Goal: Information Seeking & Learning: Check status

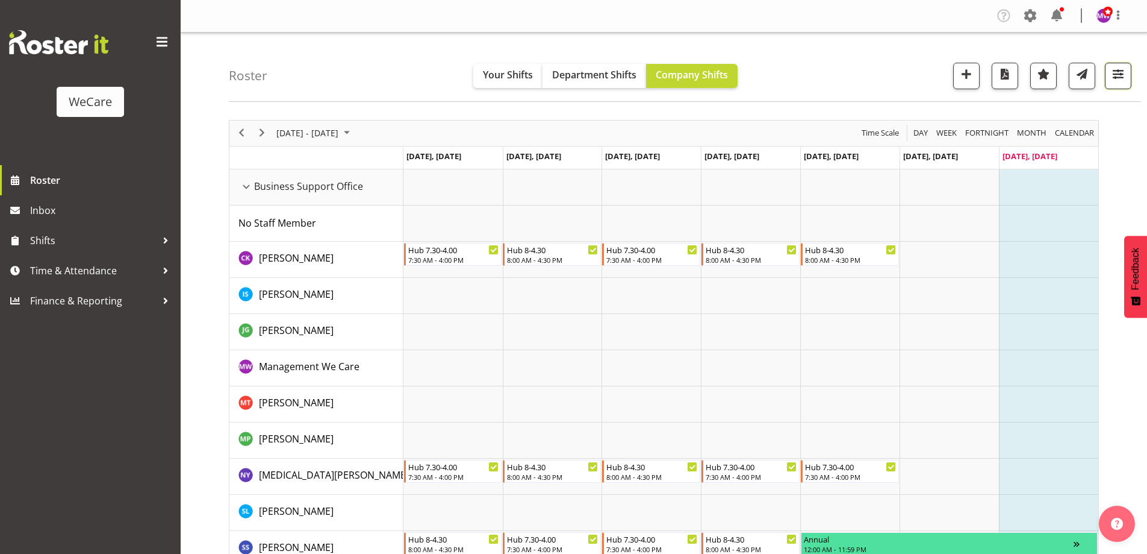
click at [1116, 79] on span "button" at bounding box center [1119, 74] width 16 height 16
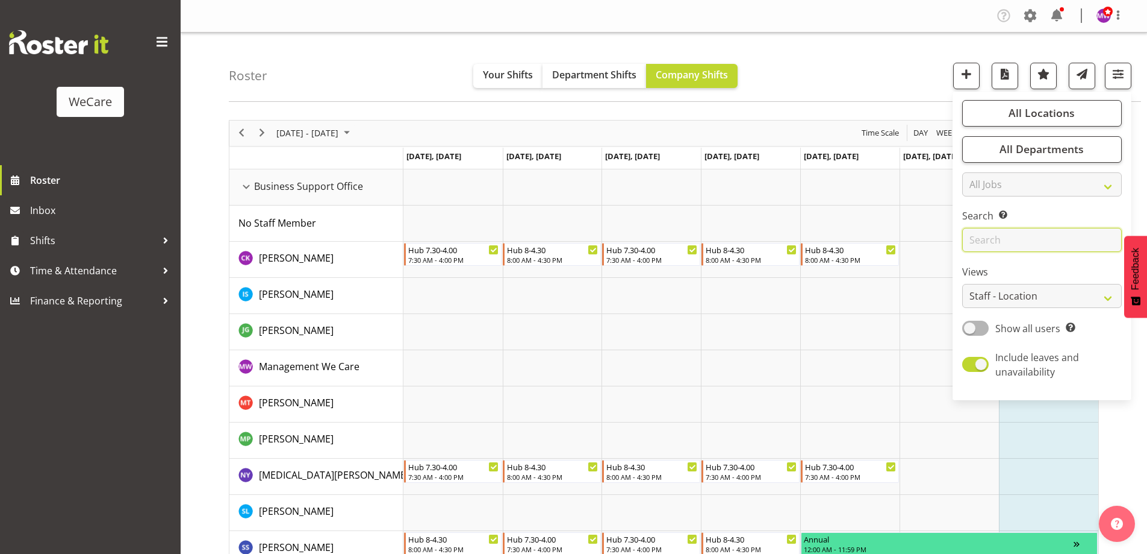
click at [1053, 244] on input "text" at bounding box center [1042, 240] width 160 height 24
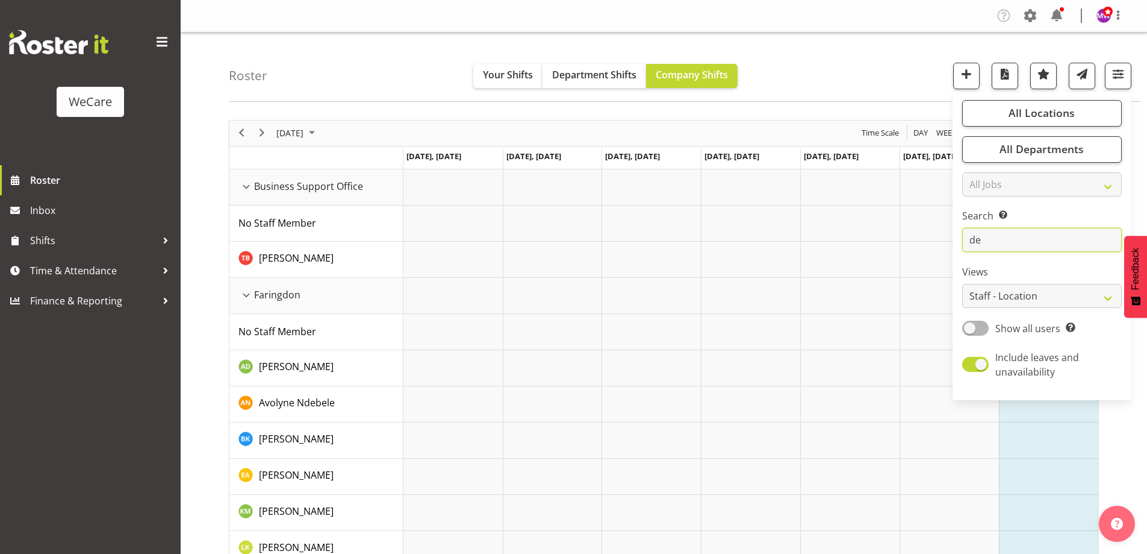
type input "d"
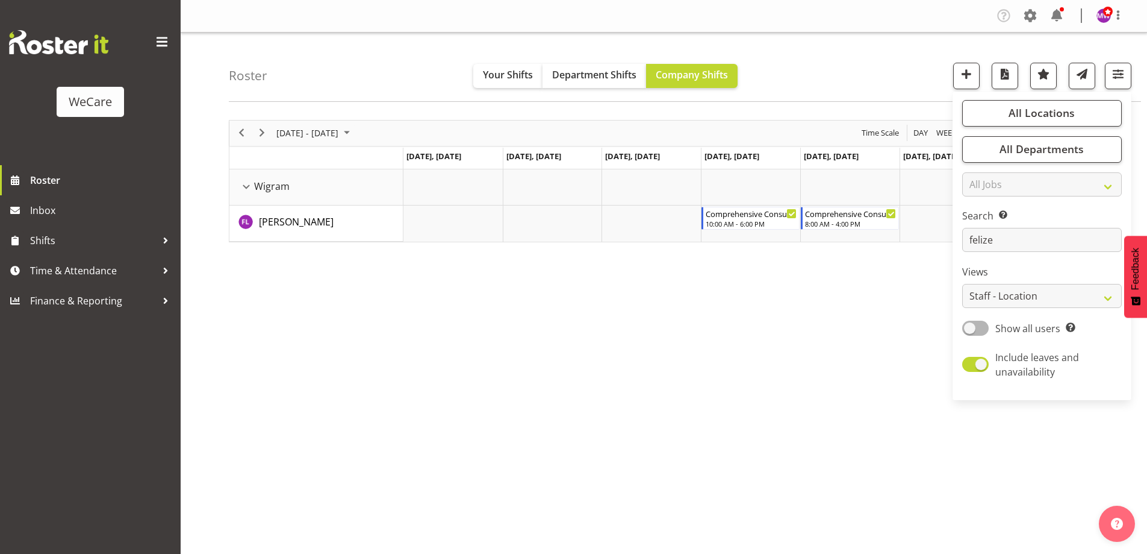
click at [507, 370] on div "[DATE] - [DATE] [DATE] Day Week Fortnight Month calendar Month Agenda Time Scal…" at bounding box center [688, 352] width 918 height 482
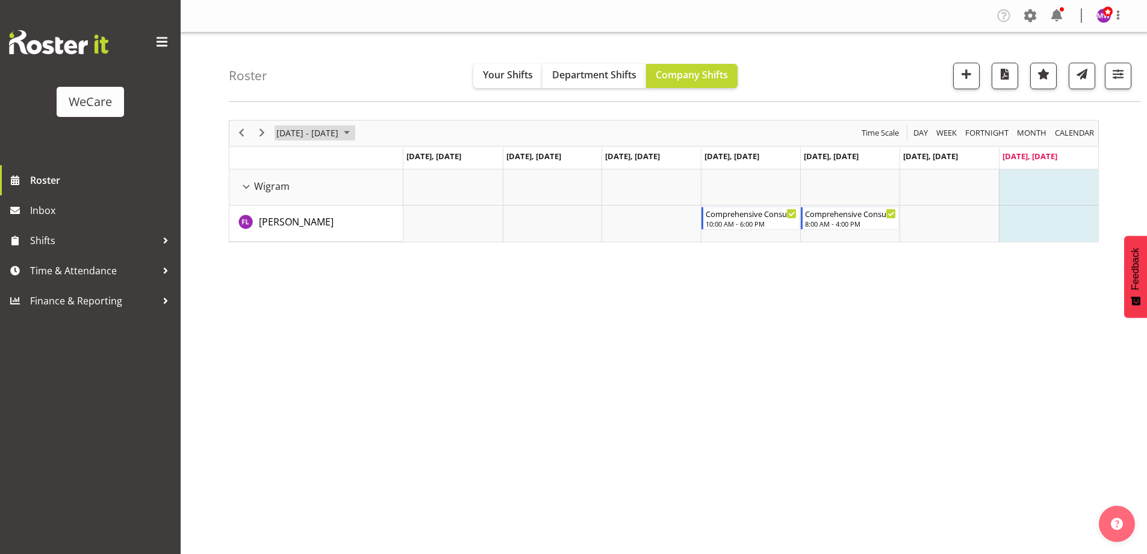
click at [316, 133] on span "[DATE] - [DATE]" at bounding box center [307, 132] width 64 height 15
click at [296, 225] on span "8" at bounding box center [289, 225] width 18 height 18
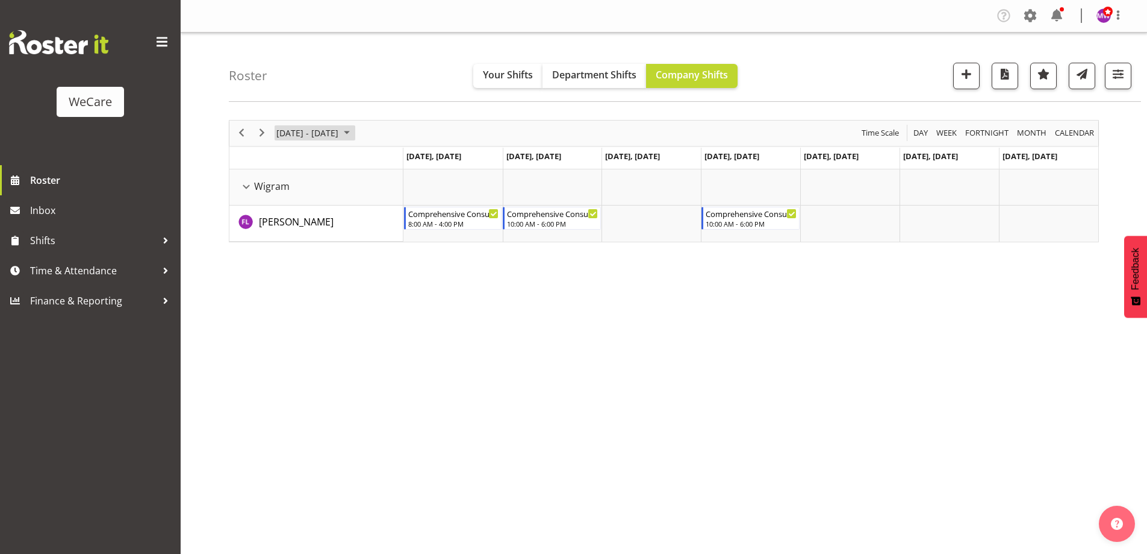
click at [287, 126] on span "[DATE] - [DATE]" at bounding box center [307, 132] width 64 height 15
click at [287, 242] on span "15" at bounding box center [289, 246] width 18 height 18
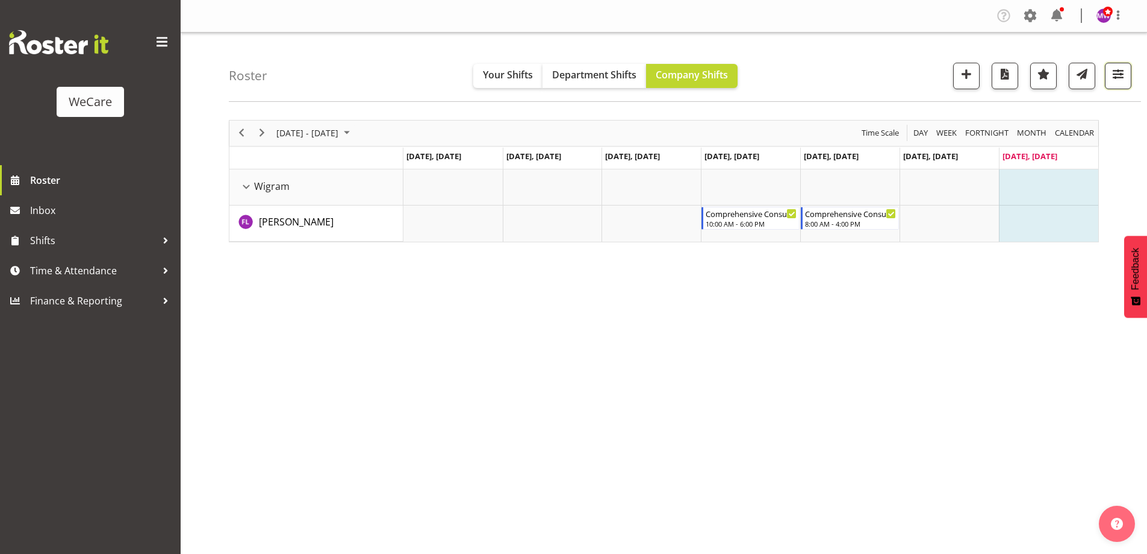
click at [1130, 80] on button "button" at bounding box center [1118, 76] width 27 height 27
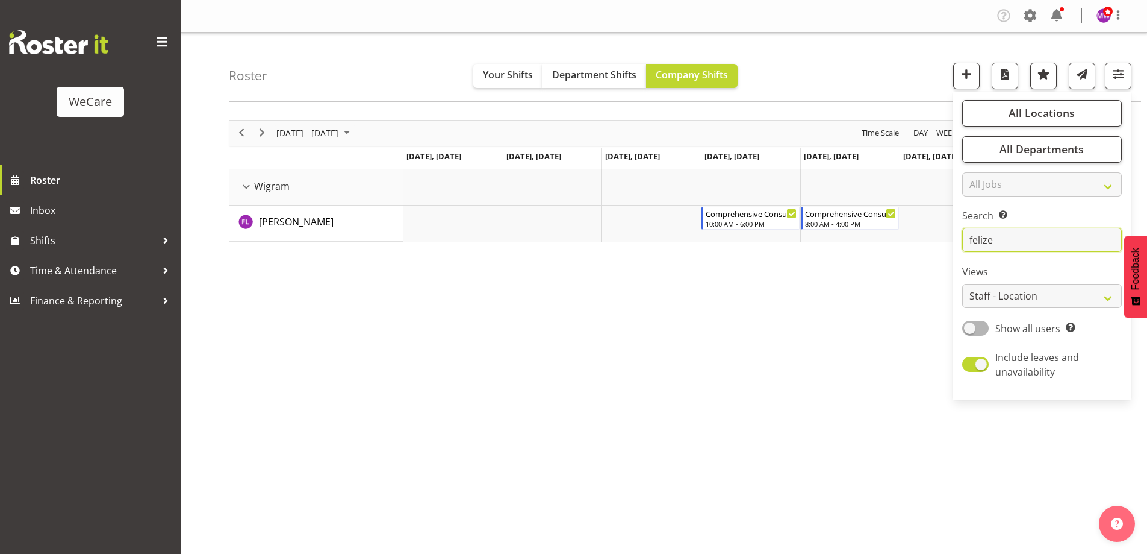
click at [1005, 242] on input "felize" at bounding box center [1042, 240] width 160 height 24
type input "f"
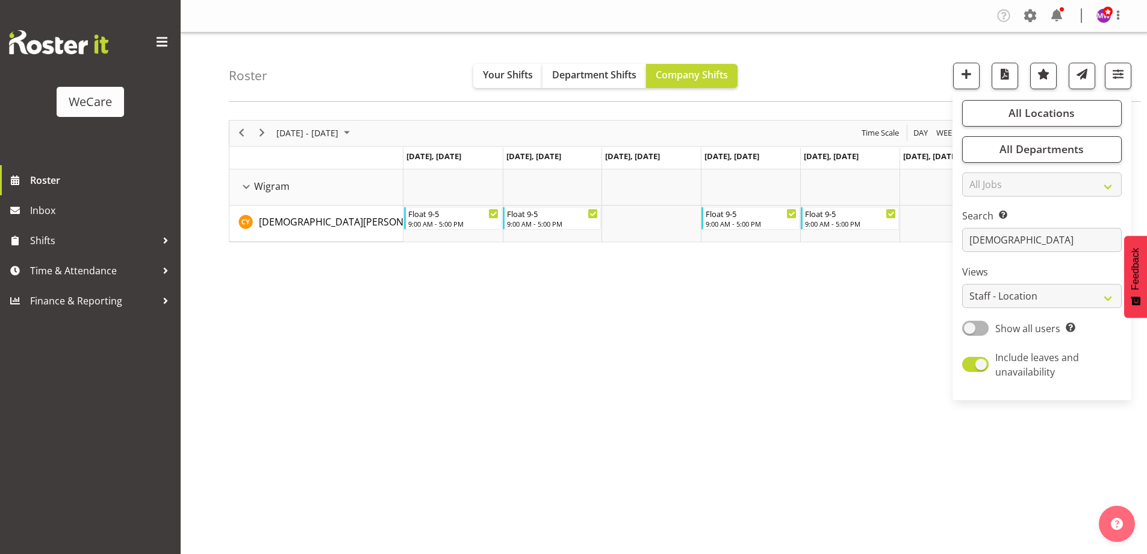
click at [679, 387] on div "[DATE] - [DATE] [DATE] Day Week Fortnight Month calendar Month Agenda Time Scal…" at bounding box center [688, 352] width 918 height 482
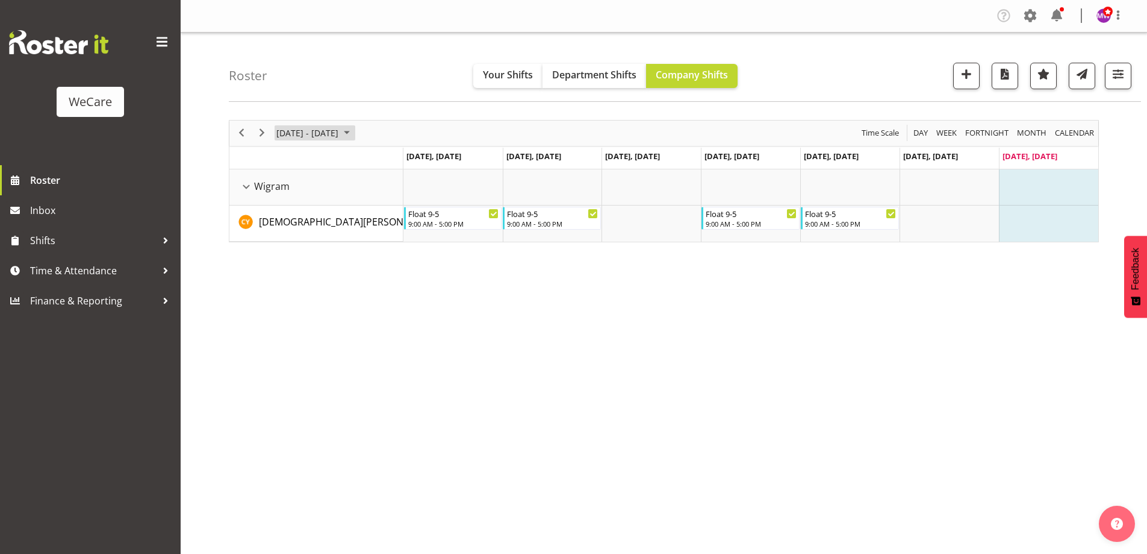
click at [331, 134] on span "[DATE] - [DATE]" at bounding box center [307, 132] width 64 height 15
click at [290, 226] on span "8" at bounding box center [289, 225] width 18 height 18
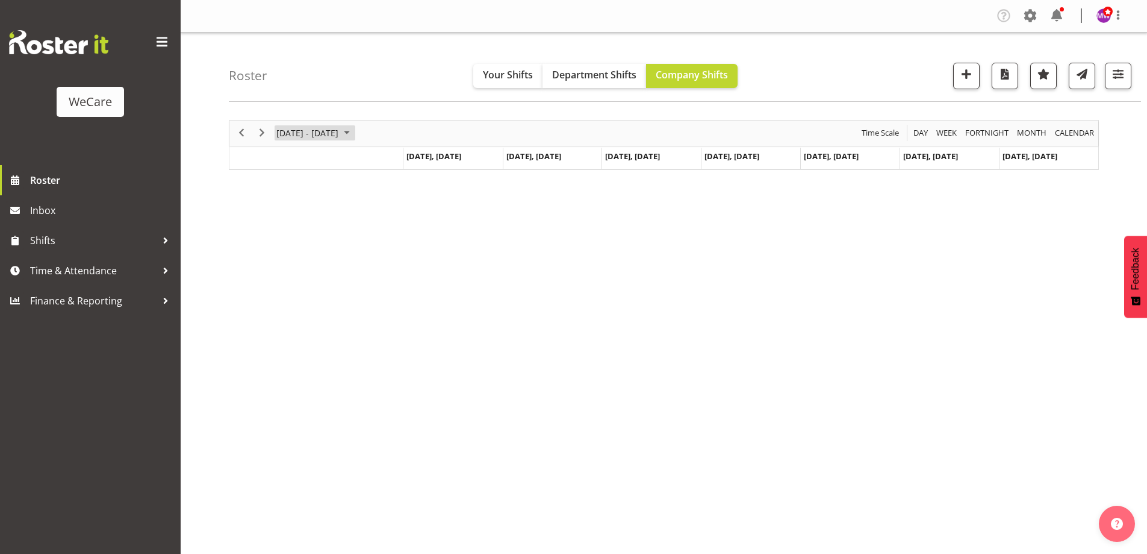
click at [340, 133] on span "[DATE] - [DATE]" at bounding box center [307, 132] width 64 height 15
click at [291, 245] on span "15" at bounding box center [289, 246] width 18 height 18
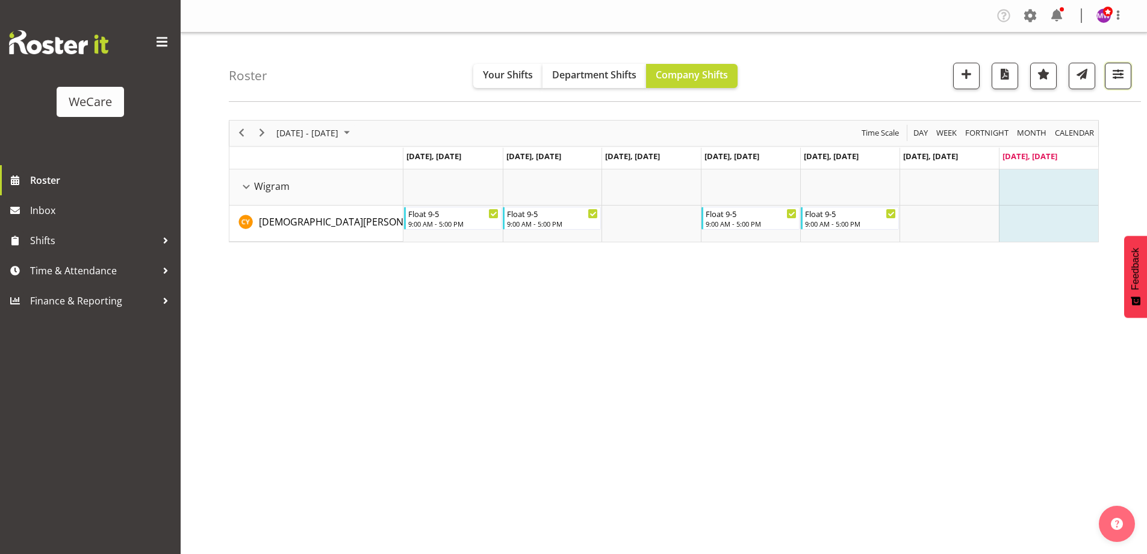
click at [1122, 69] on span "button" at bounding box center [1119, 74] width 16 height 16
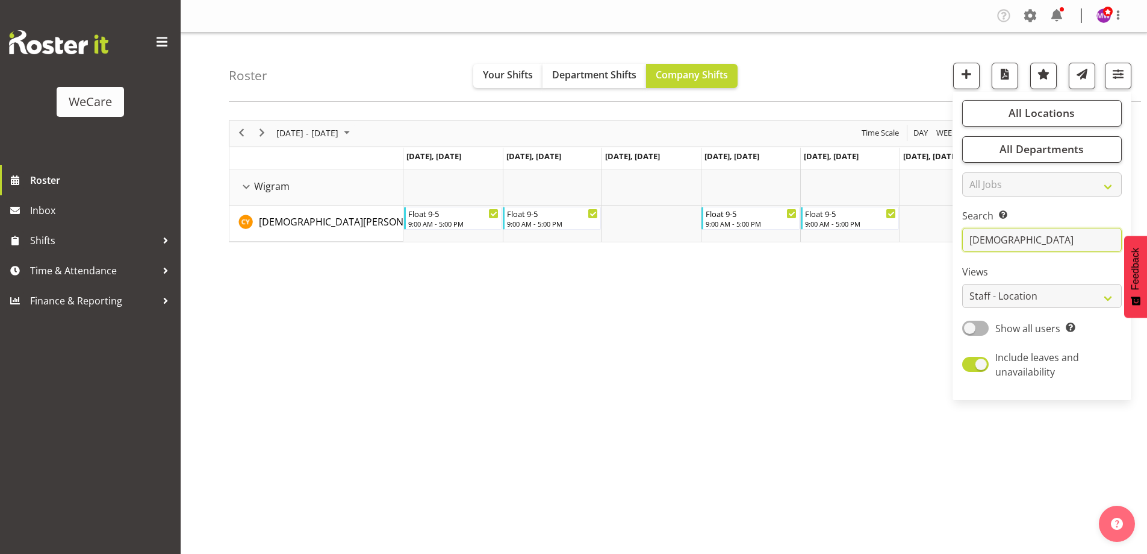
click at [1017, 243] on input "[DEMOGRAPHIC_DATA]" at bounding box center [1042, 240] width 160 height 24
type input "c"
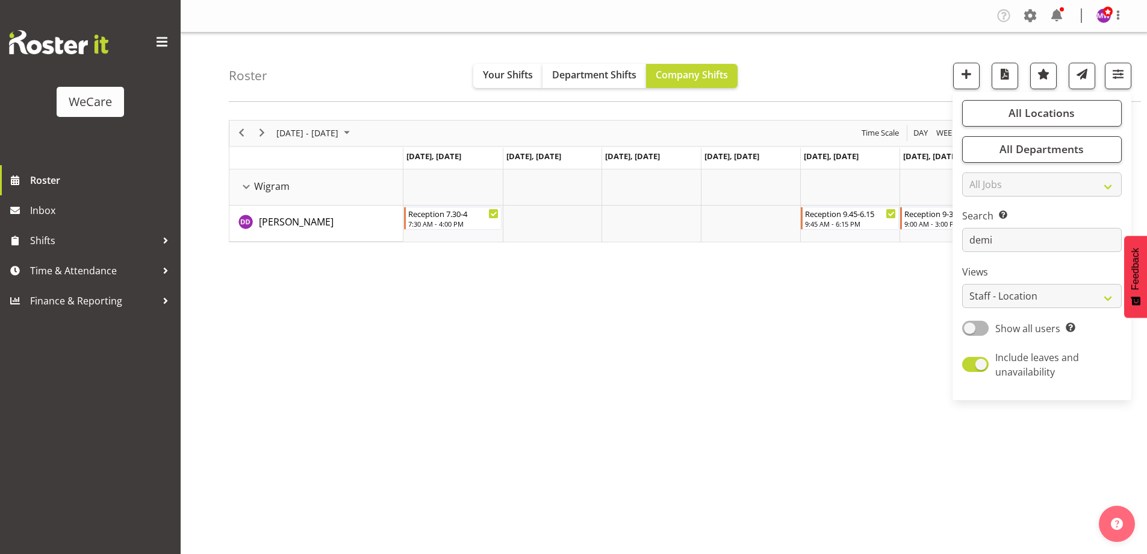
drag, startPoint x: 504, startPoint y: 398, endPoint x: 511, endPoint y: 393, distance: 8.7
click at [504, 398] on div "[DATE] - [DATE] [DATE] Day Week Fortnight Month calendar Month Agenda Time Scal…" at bounding box center [688, 352] width 918 height 482
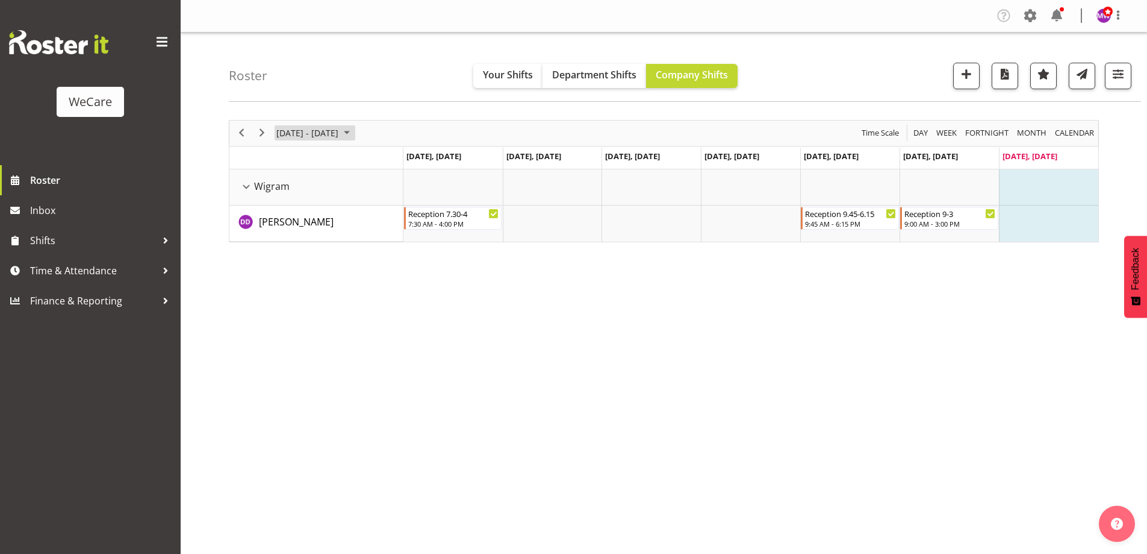
drag, startPoint x: 328, startPoint y: 132, endPoint x: 324, endPoint y: 142, distance: 10.5
click at [328, 131] on span "[DATE] - [DATE]" at bounding box center [307, 132] width 64 height 15
click at [287, 224] on span "8" at bounding box center [289, 225] width 18 height 18
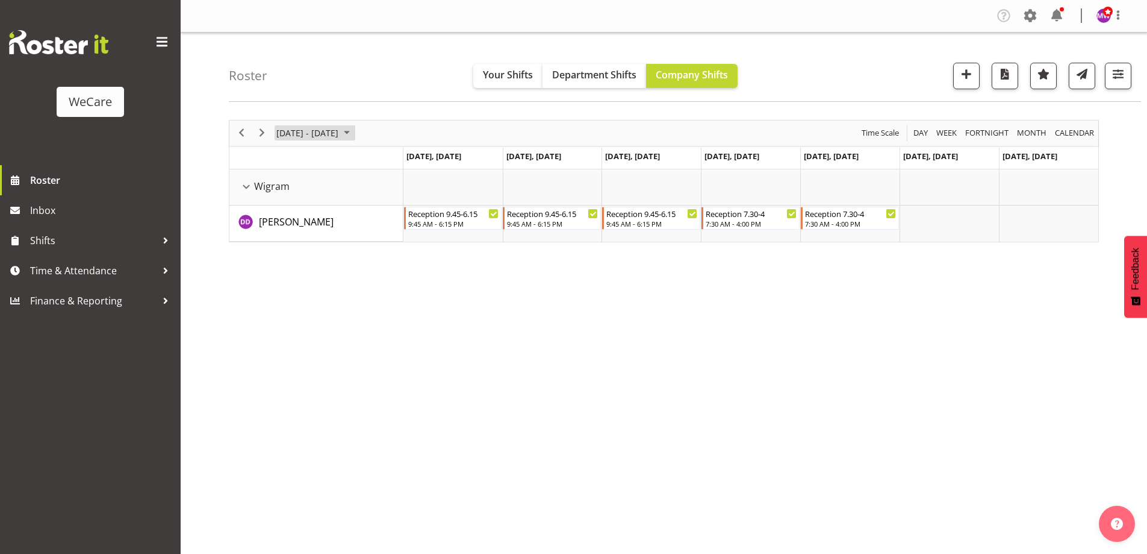
click at [340, 133] on span "[DATE] - [DATE]" at bounding box center [307, 132] width 64 height 15
click at [292, 248] on span "15" at bounding box center [289, 246] width 18 height 18
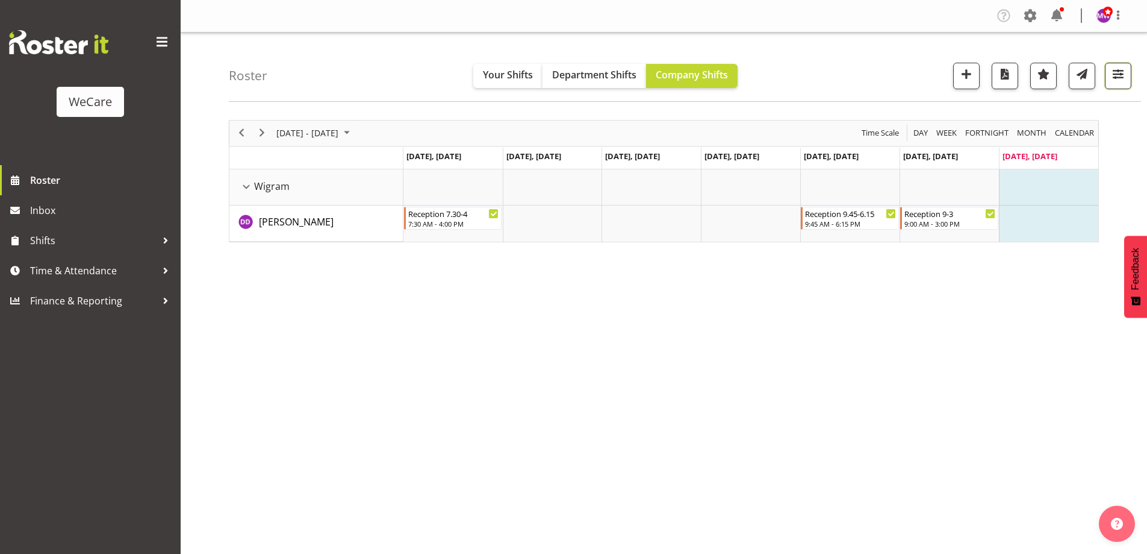
drag, startPoint x: 1111, startPoint y: 70, endPoint x: 1111, endPoint y: 78, distance: 8.5
click at [1111, 69] on span "button" at bounding box center [1119, 74] width 16 height 16
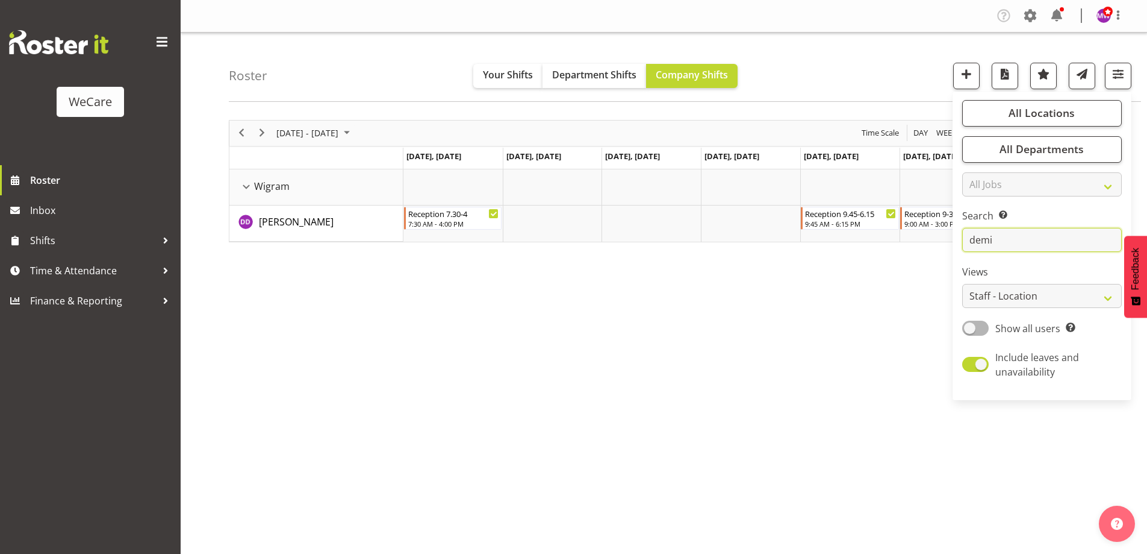
click at [1002, 240] on input "demi" at bounding box center [1042, 240] width 160 height 24
type input "d"
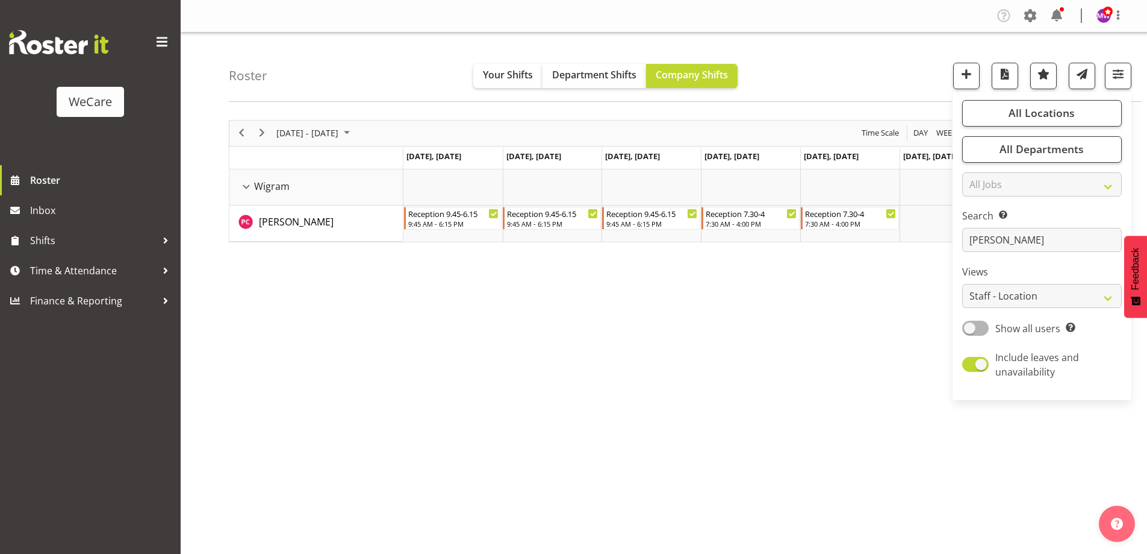
click at [742, 470] on div "[DATE] - [DATE] [DATE] Day Week Fortnight Month calendar Month Agenda Time Scal…" at bounding box center [688, 352] width 918 height 482
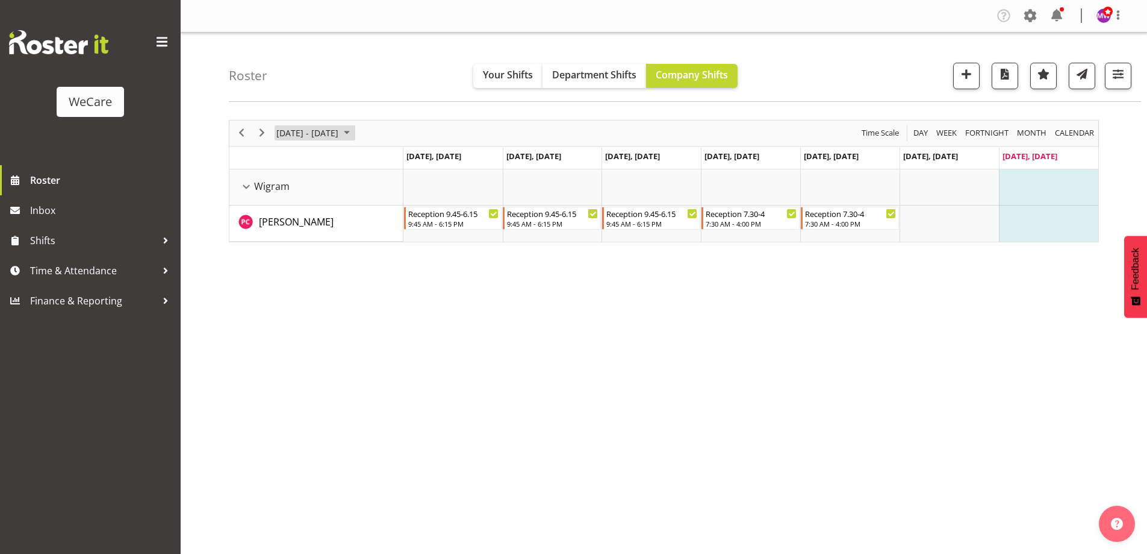
click at [303, 133] on span "[DATE] - [DATE]" at bounding box center [307, 132] width 64 height 15
click at [292, 222] on span "8" at bounding box center [289, 225] width 18 height 18
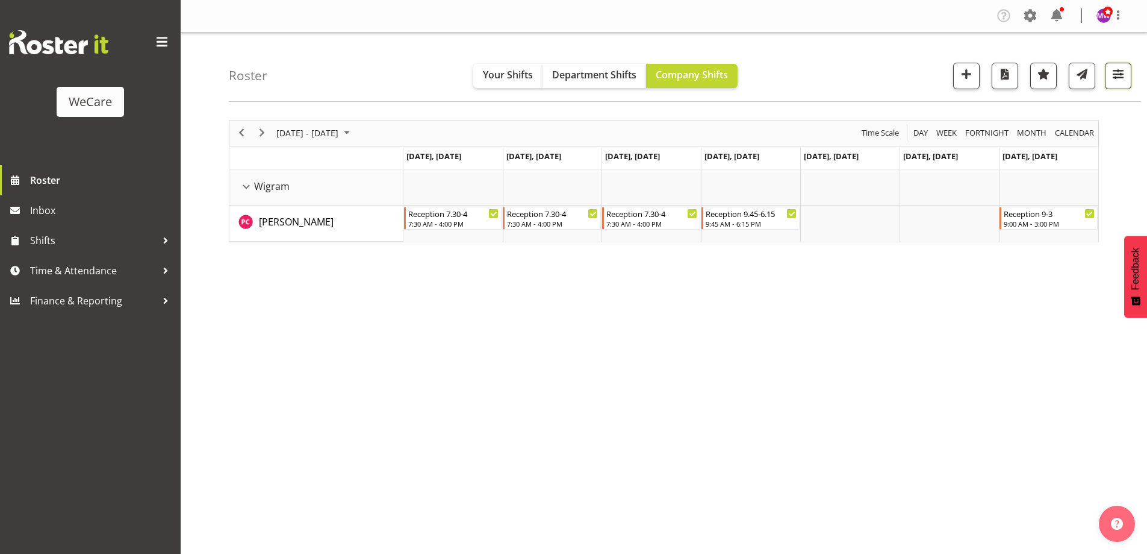
drag, startPoint x: 1131, startPoint y: 66, endPoint x: 1124, endPoint y: 87, distance: 22.7
click at [1131, 65] on button "button" at bounding box center [1118, 76] width 27 height 27
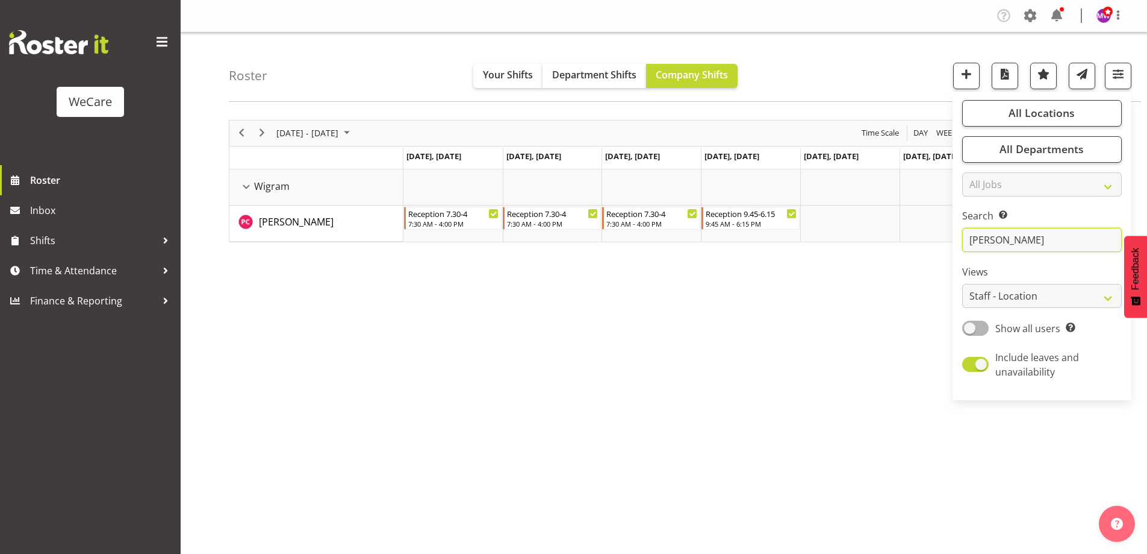
click at [1035, 245] on input "[PERSON_NAME]" at bounding box center [1042, 240] width 160 height 24
type input "p"
click at [747, 439] on div "[DATE] - [DATE] [DATE] Day Week Fortnight Month calendar Month Agenda Time Scal…" at bounding box center [688, 352] width 918 height 482
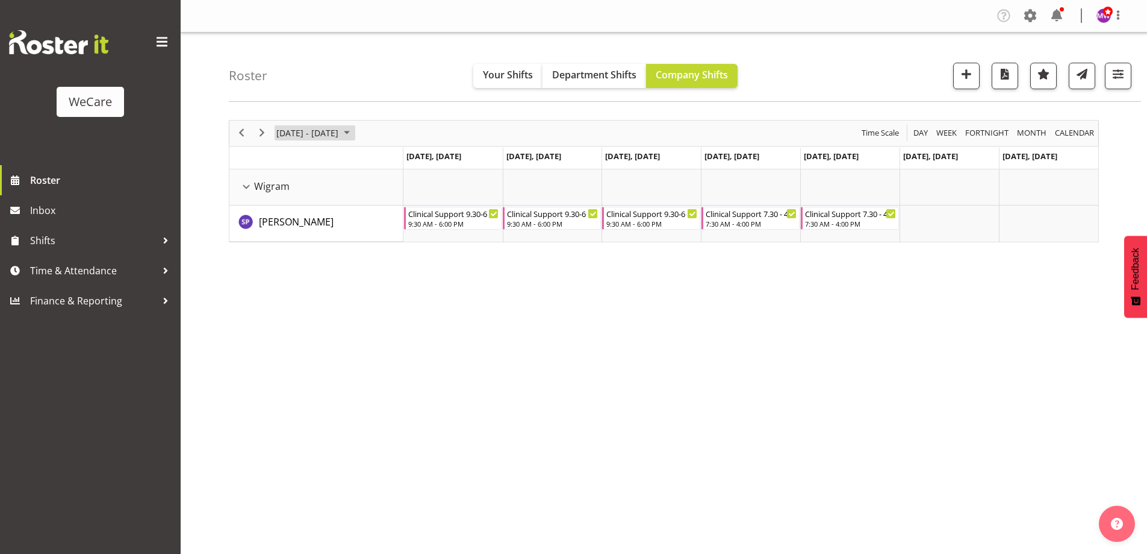
click at [328, 132] on span "[DATE] - [DATE]" at bounding box center [307, 132] width 64 height 15
click at [295, 249] on span "15" at bounding box center [289, 246] width 18 height 18
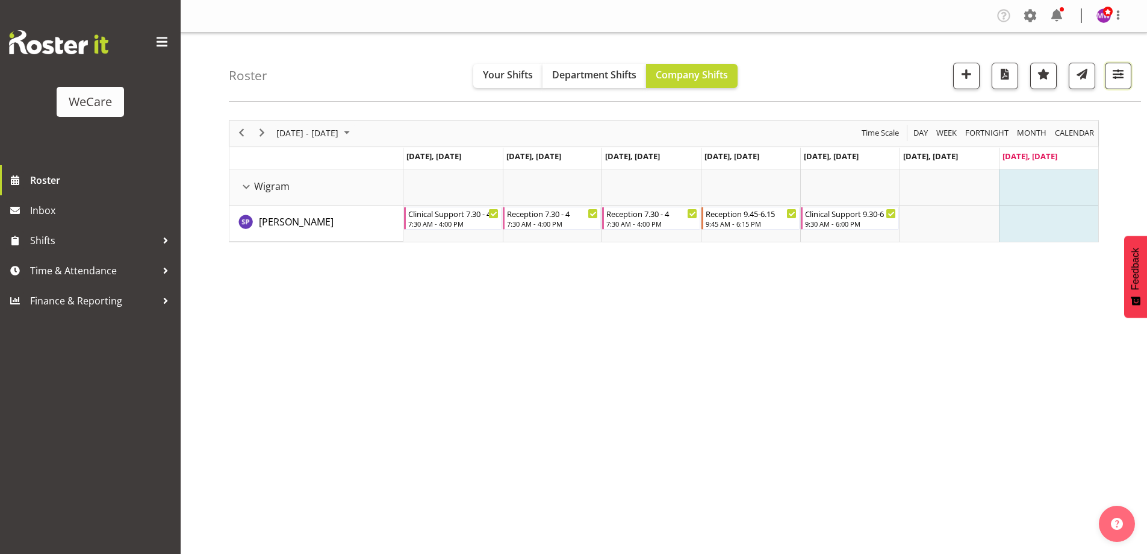
click at [1118, 73] on span "button" at bounding box center [1119, 74] width 16 height 16
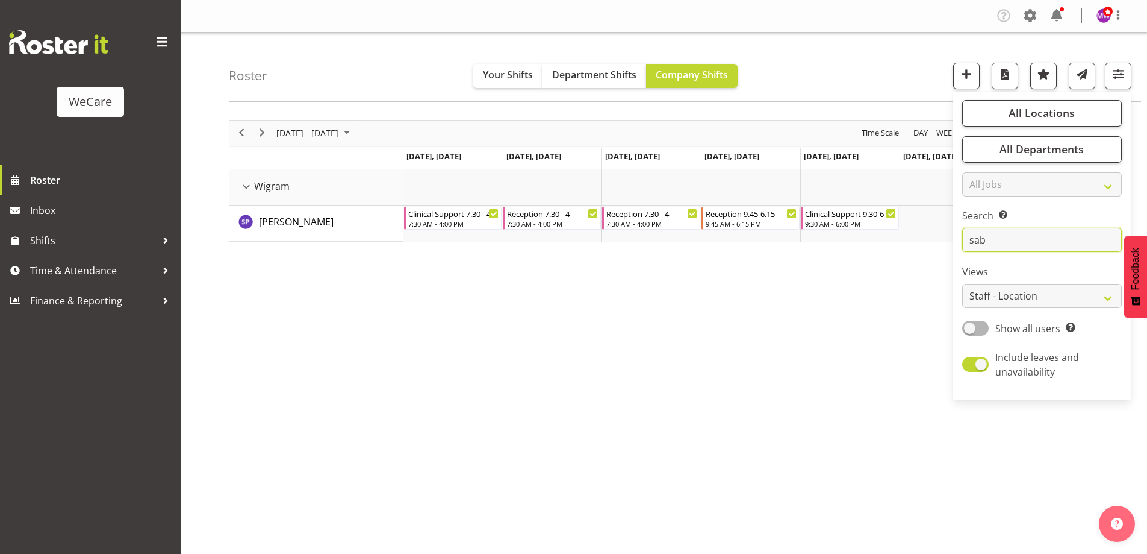
click at [1017, 241] on input "sab" at bounding box center [1042, 240] width 160 height 24
click at [852, 492] on div "[DATE] - [DATE] [DATE] Day Week Fortnight Month calendar Month Agenda Time Scal…" at bounding box center [688, 352] width 918 height 482
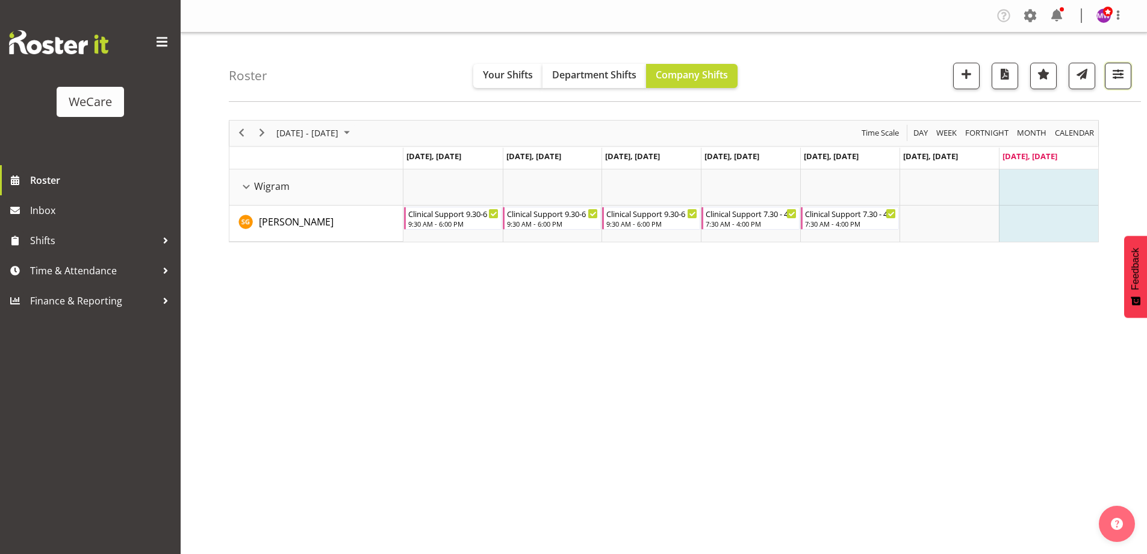
click at [1119, 68] on span "button" at bounding box center [1119, 74] width 16 height 16
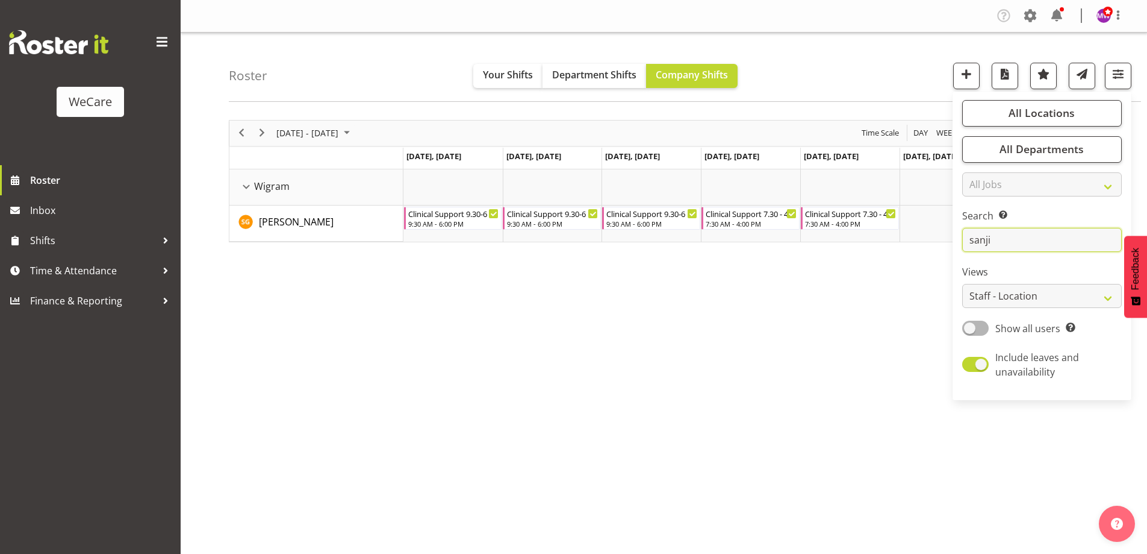
click at [1008, 240] on input "sanji" at bounding box center [1042, 240] width 160 height 24
type input "s"
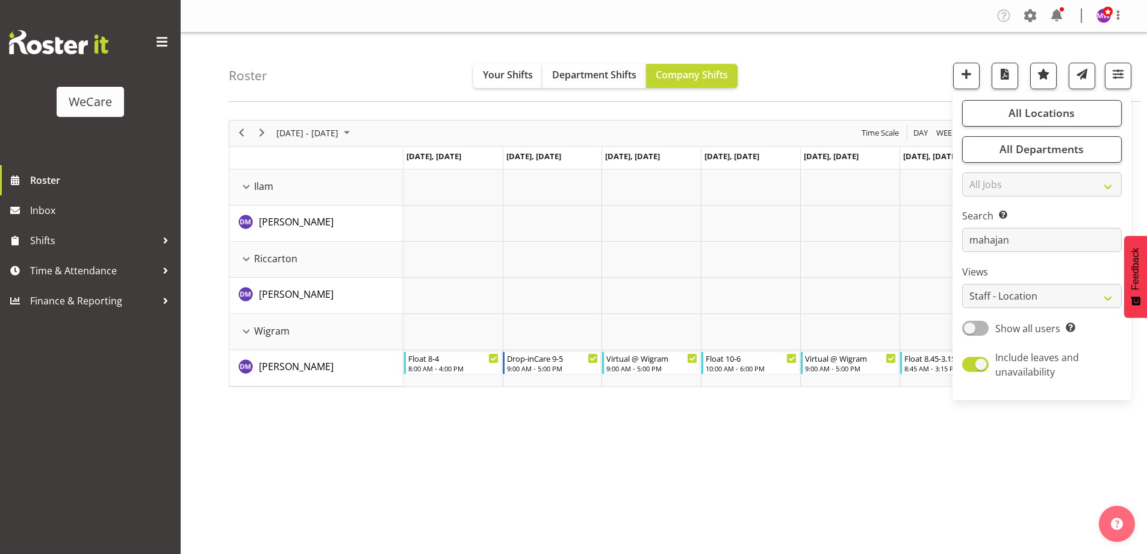
click at [478, 500] on div "[DATE] - [DATE] [DATE] Day Week Fortnight Month calendar Month Agenda Time Scal…" at bounding box center [688, 352] width 918 height 482
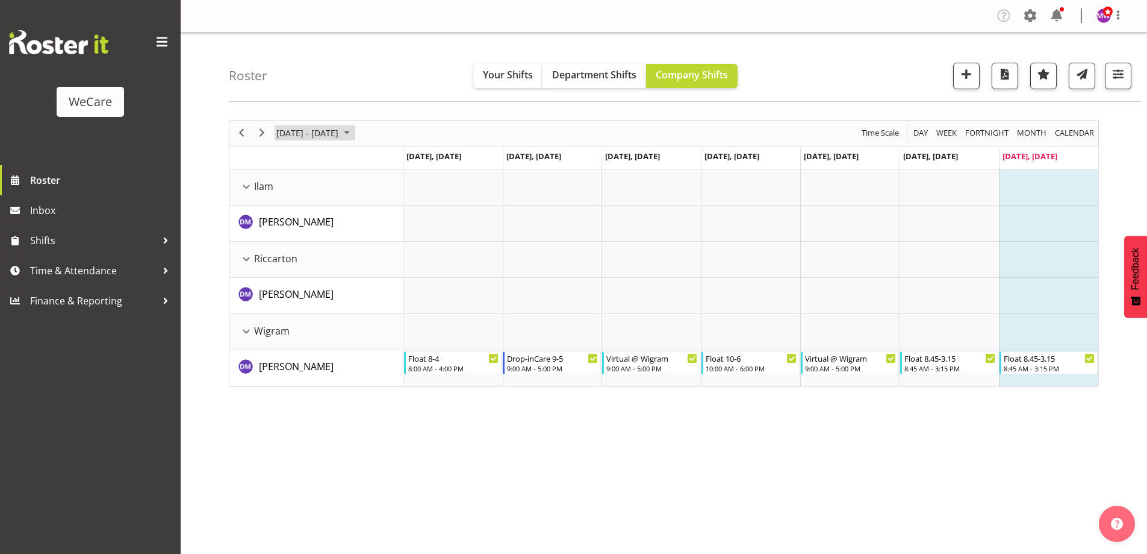
click at [324, 126] on span "[DATE] - [DATE]" at bounding box center [307, 132] width 64 height 15
click at [293, 229] on span "8" at bounding box center [289, 225] width 18 height 18
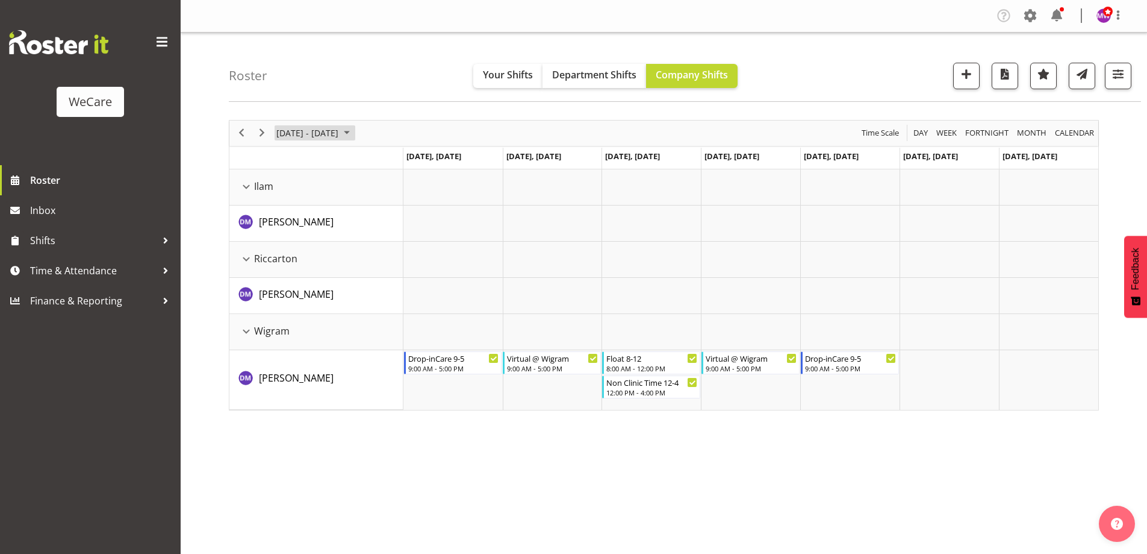
drag, startPoint x: 307, startPoint y: 133, endPoint x: 307, endPoint y: 140, distance: 7.3
click at [307, 132] on span "[DATE] - [DATE]" at bounding box center [307, 132] width 64 height 15
click at [291, 247] on span "15" at bounding box center [289, 246] width 18 height 18
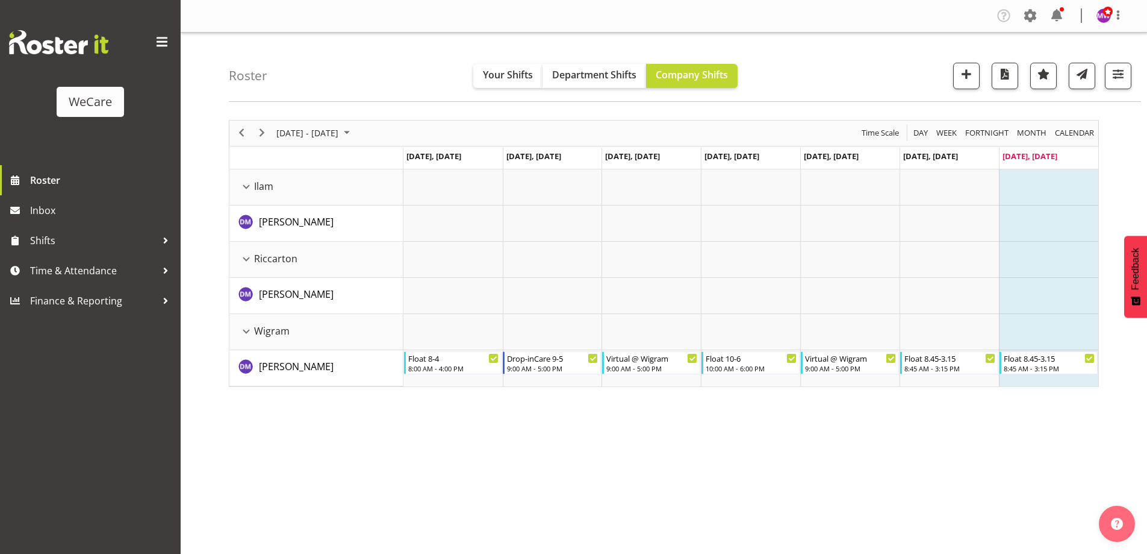
click at [308, 118] on div "[DATE] - [DATE] [DATE] Day Week Fortnight Month calendar Month Agenda Time Scal…" at bounding box center [688, 352] width 918 height 482
click at [307, 128] on span "[DATE] - [DATE]" at bounding box center [307, 132] width 64 height 15
click at [292, 266] on span "22" at bounding box center [289, 266] width 18 height 18
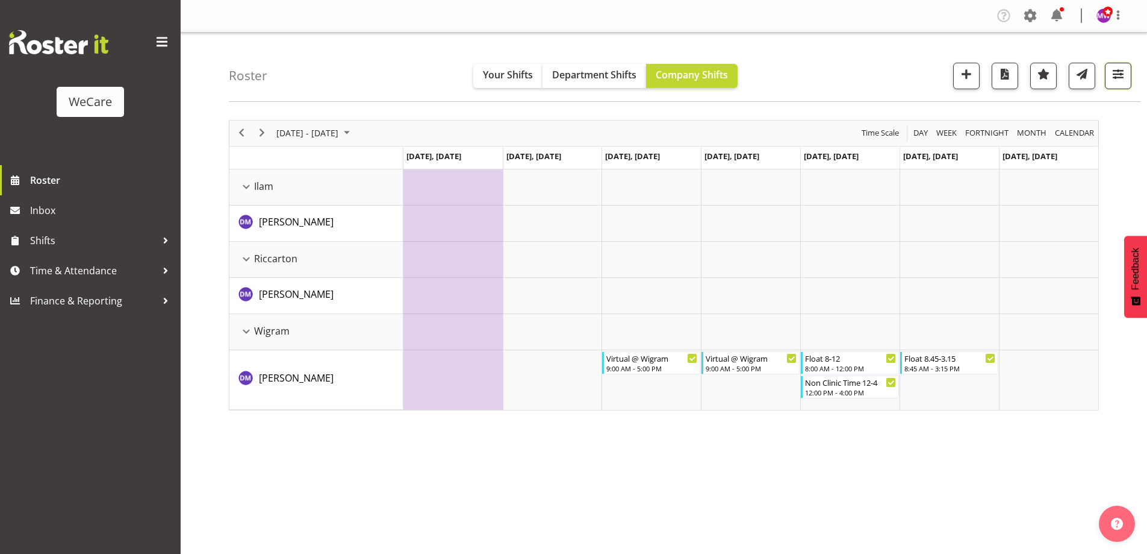
click at [1121, 70] on span "button" at bounding box center [1119, 74] width 16 height 16
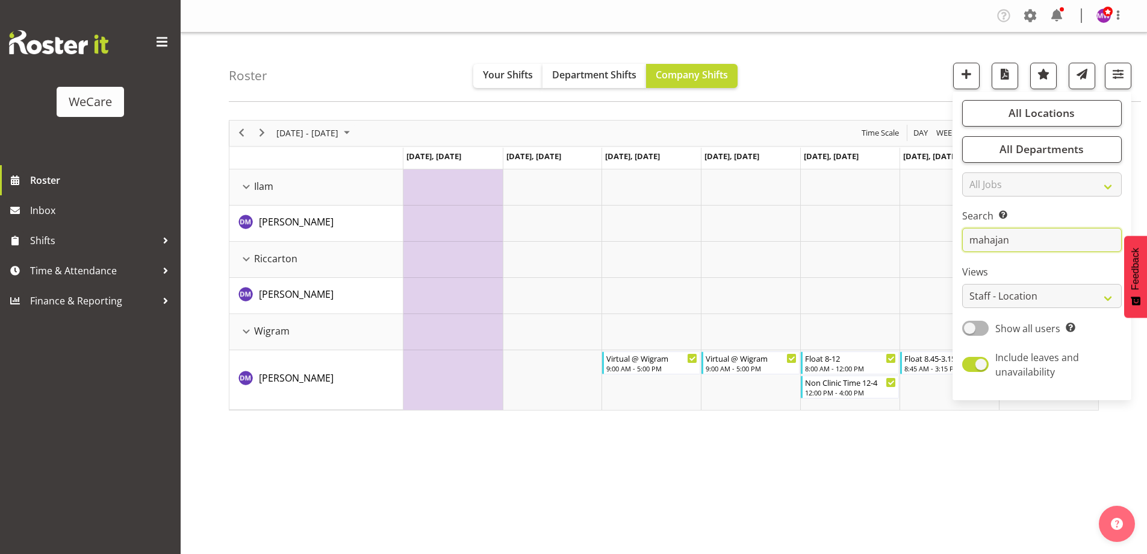
click at [1046, 240] on input "mahajan" at bounding box center [1042, 240] width 160 height 24
type input "m"
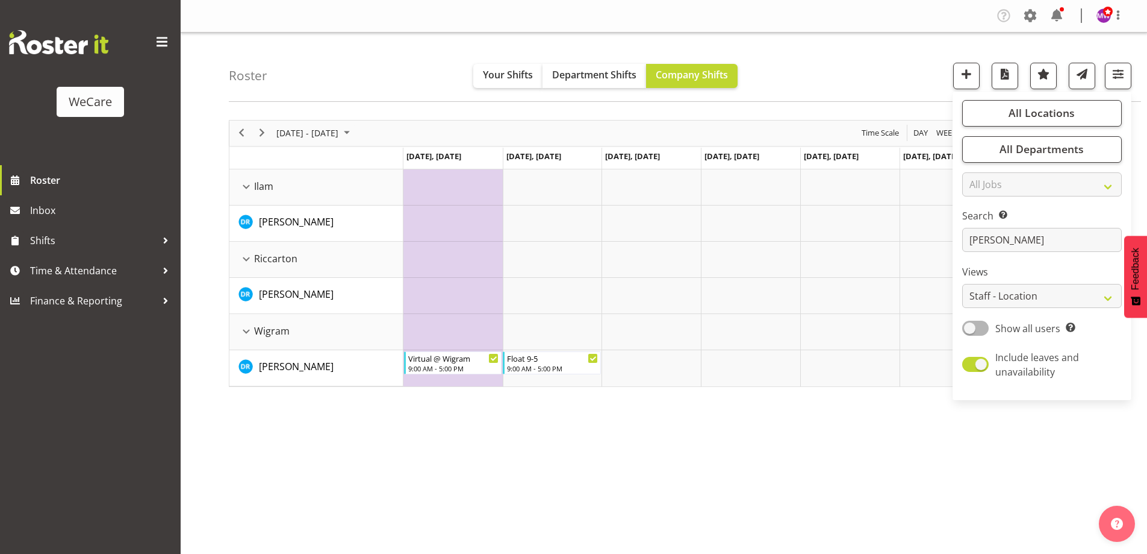
click at [557, 479] on div "[DATE] - [DATE] [DATE] Day Week Fortnight Month calendar Month Agenda Time Scal…" at bounding box center [688, 352] width 918 height 482
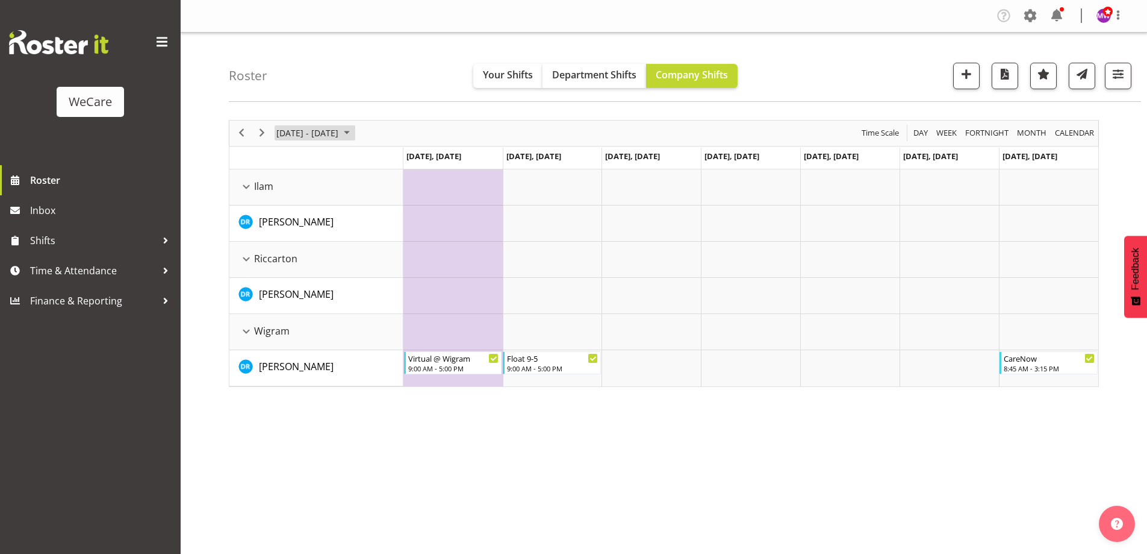
click at [293, 132] on span "[DATE] - [DATE]" at bounding box center [307, 132] width 64 height 15
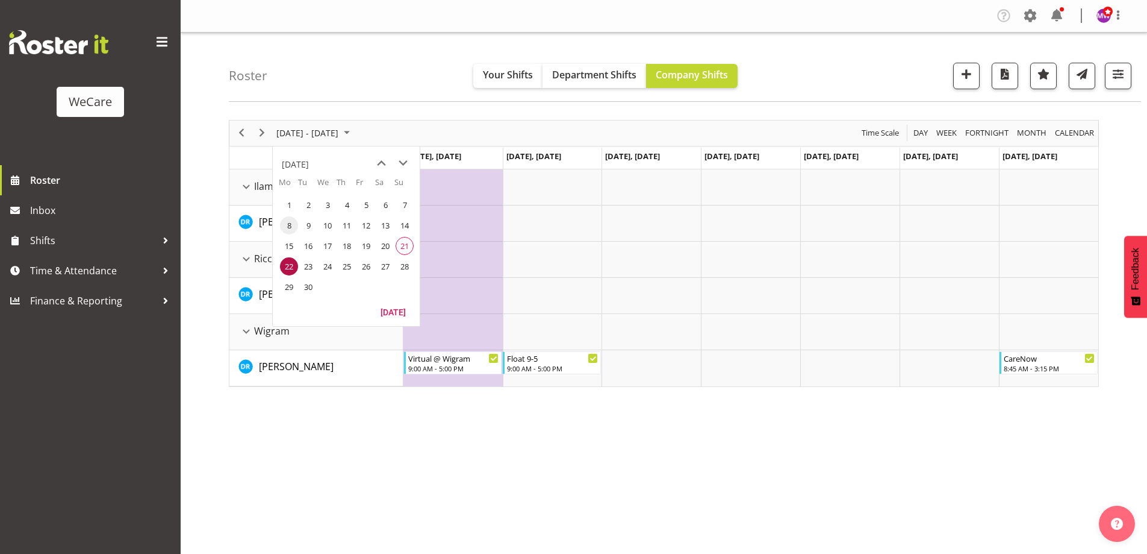
click at [287, 222] on span "8" at bounding box center [289, 225] width 18 height 18
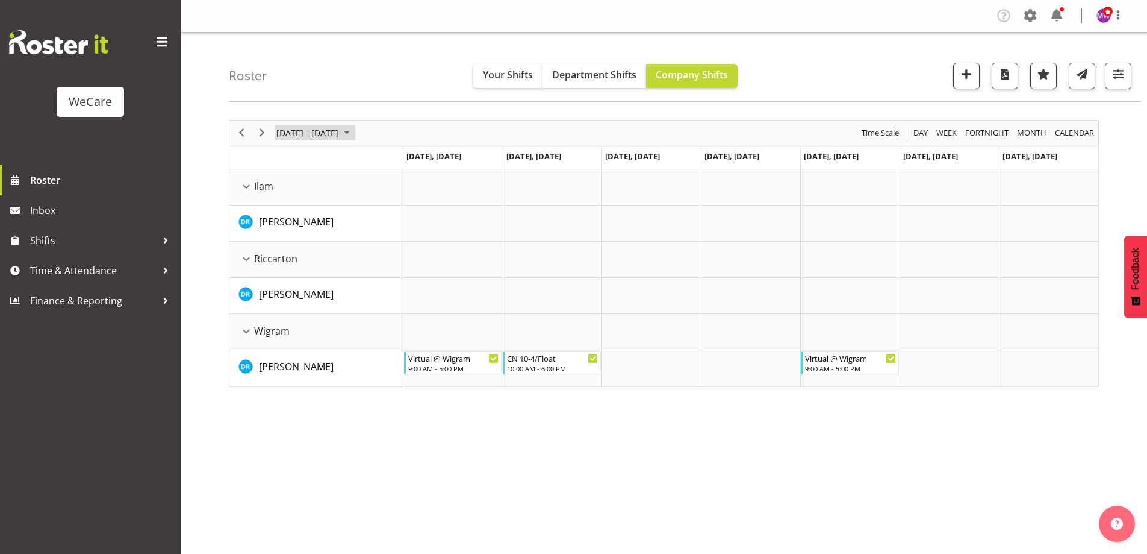
click at [340, 134] on span "[DATE] - [DATE]" at bounding box center [307, 132] width 64 height 15
click at [282, 244] on span "15" at bounding box center [289, 246] width 18 height 18
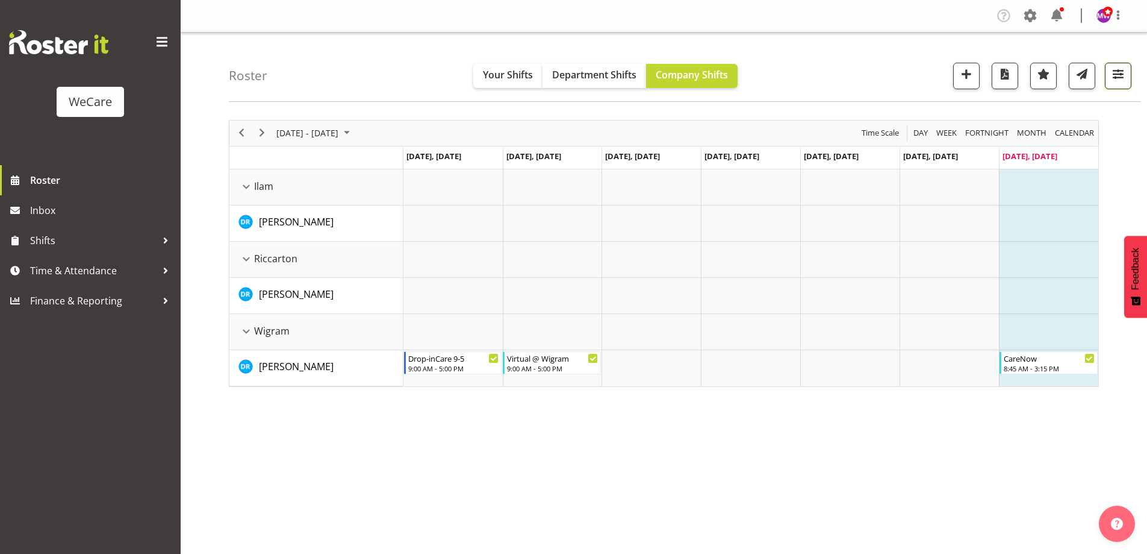
click at [1123, 72] on span "button" at bounding box center [1119, 74] width 16 height 16
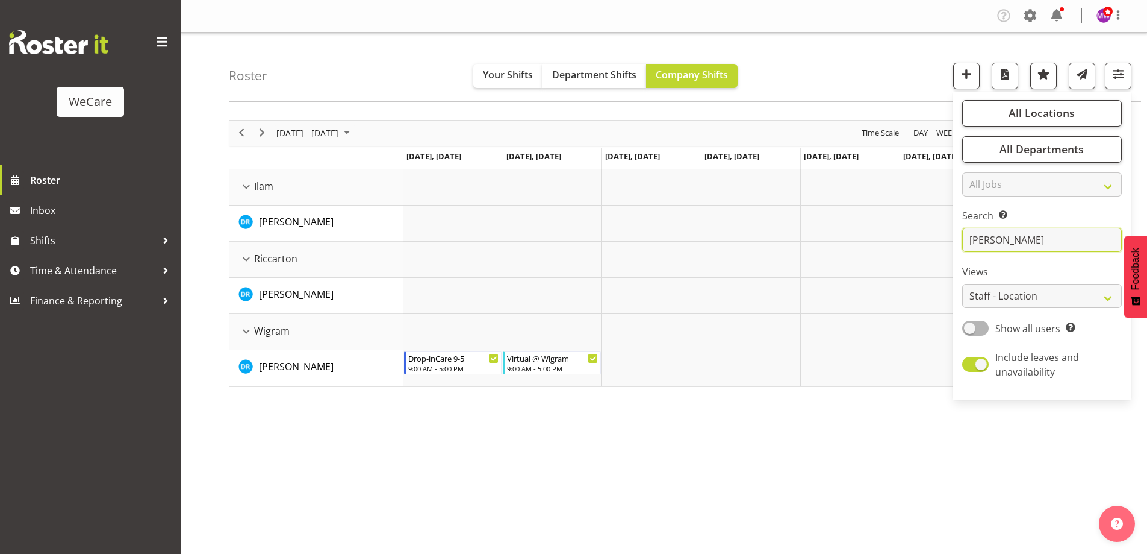
click at [1045, 237] on input "[PERSON_NAME]" at bounding box center [1042, 240] width 160 height 24
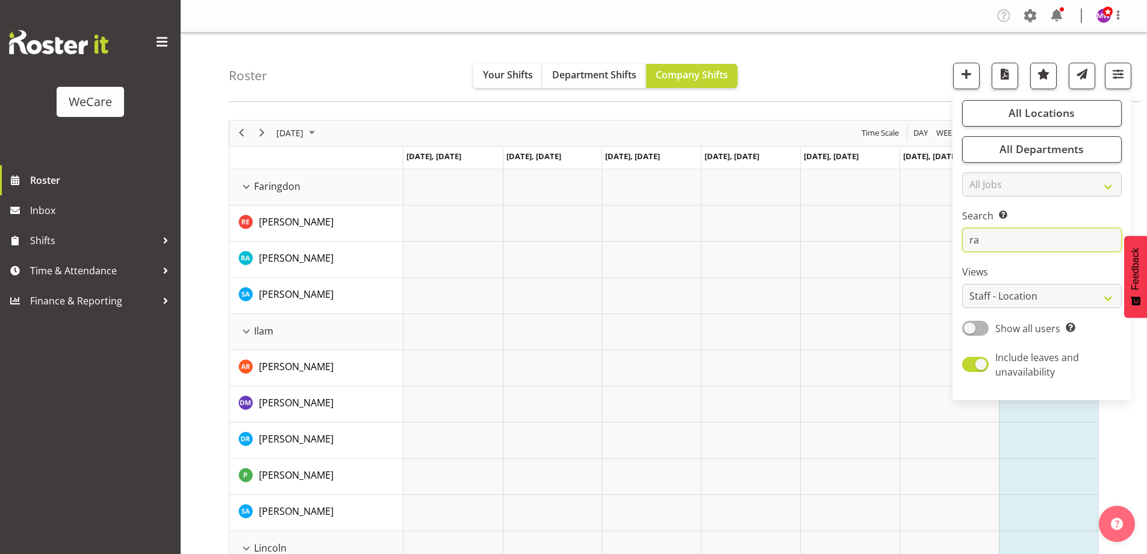
type input "r"
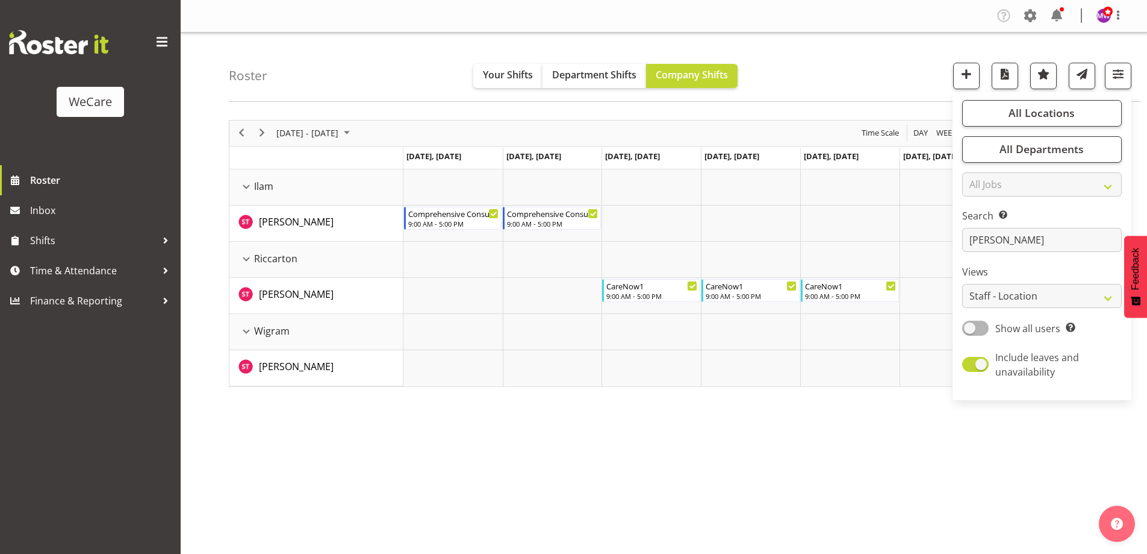
click at [677, 499] on div "[DATE] - [DATE] [DATE] Day Week Fortnight Month calendar Month Agenda Time Scal…" at bounding box center [688, 352] width 918 height 482
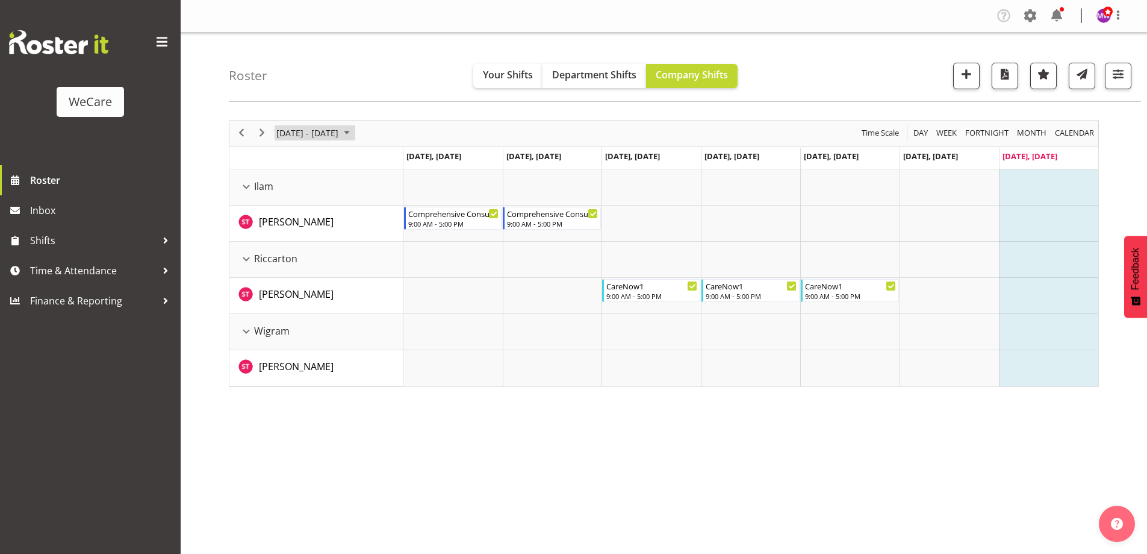
click at [295, 136] on span "[DATE] - [DATE]" at bounding box center [307, 132] width 64 height 15
click at [288, 228] on span "8" at bounding box center [289, 225] width 18 height 18
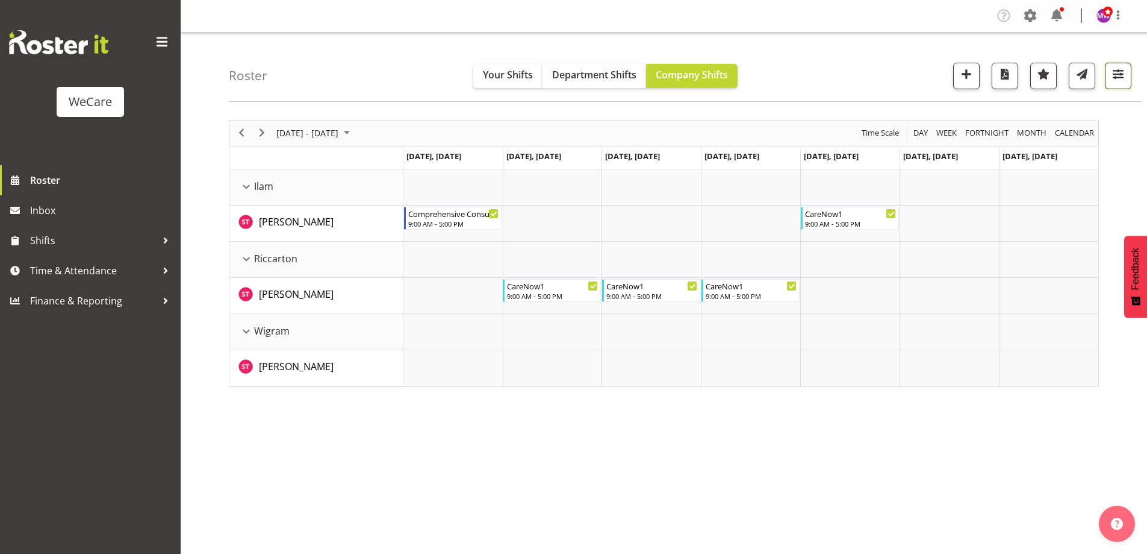
click at [1111, 70] on span "button" at bounding box center [1119, 74] width 16 height 16
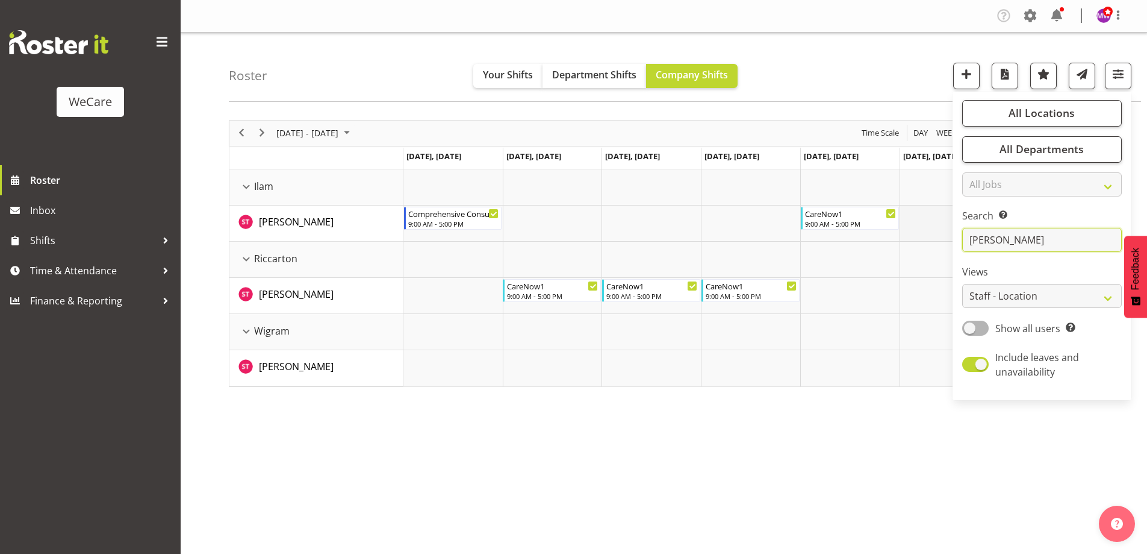
drag, startPoint x: 1011, startPoint y: 239, endPoint x: 933, endPoint y: 239, distance: 77.7
click at [933, 239] on div "Roster Your Shifts Department Shifts Company Shifts All Locations Clear Busines…" at bounding box center [664, 313] width 967 height 560
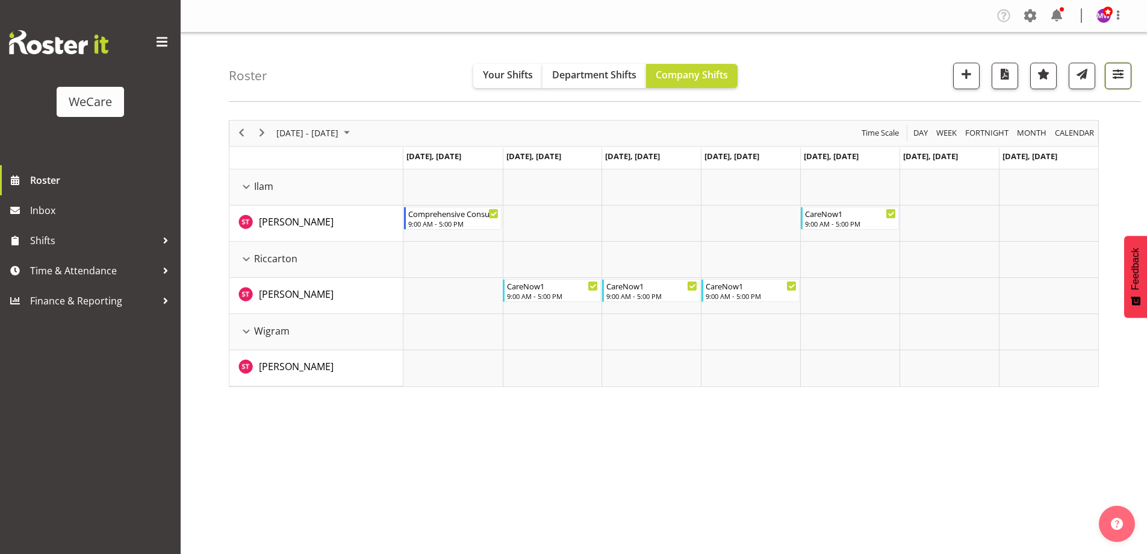
click at [1118, 76] on span "button" at bounding box center [1119, 74] width 16 height 16
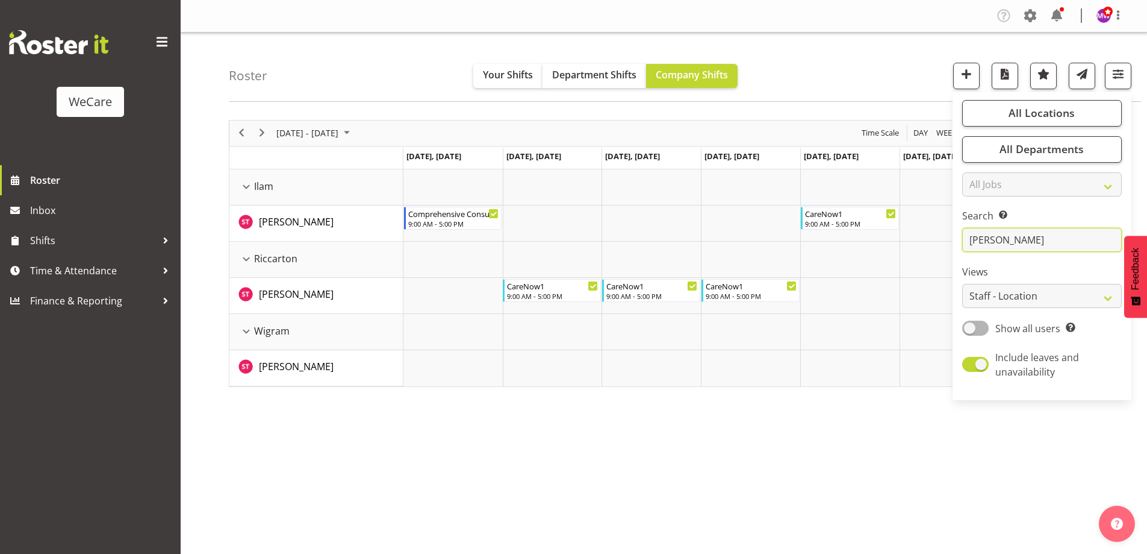
click at [1012, 240] on input "[PERSON_NAME]" at bounding box center [1042, 240] width 160 height 24
type input "t"
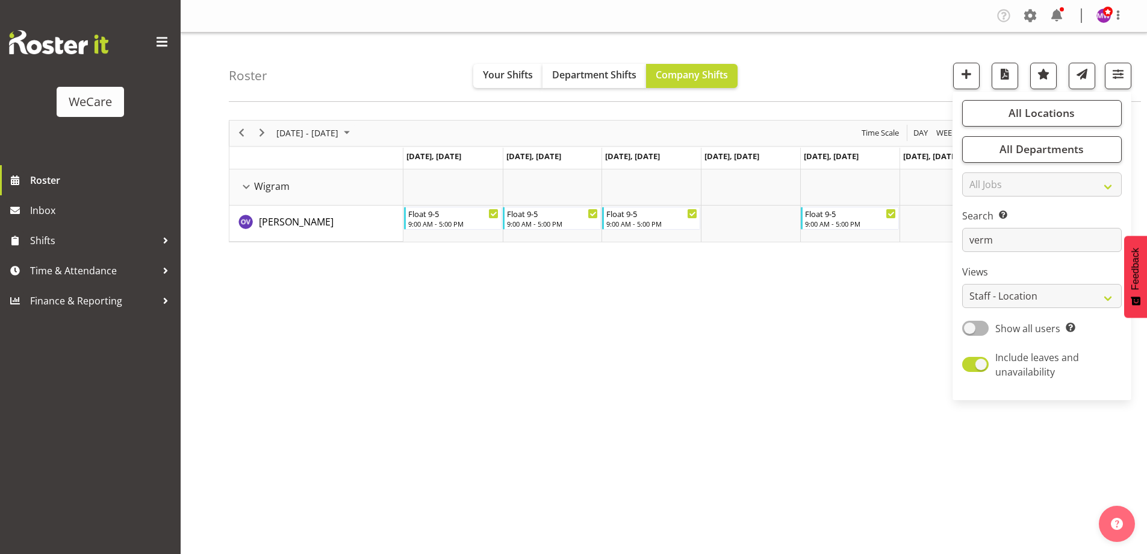
drag, startPoint x: 795, startPoint y: 358, endPoint x: 504, endPoint y: 251, distance: 309.8
click at [796, 357] on div "[DATE] - [DATE] [DATE] Day Week Fortnight Month calendar Month Agenda Time Scal…" at bounding box center [688, 352] width 918 height 482
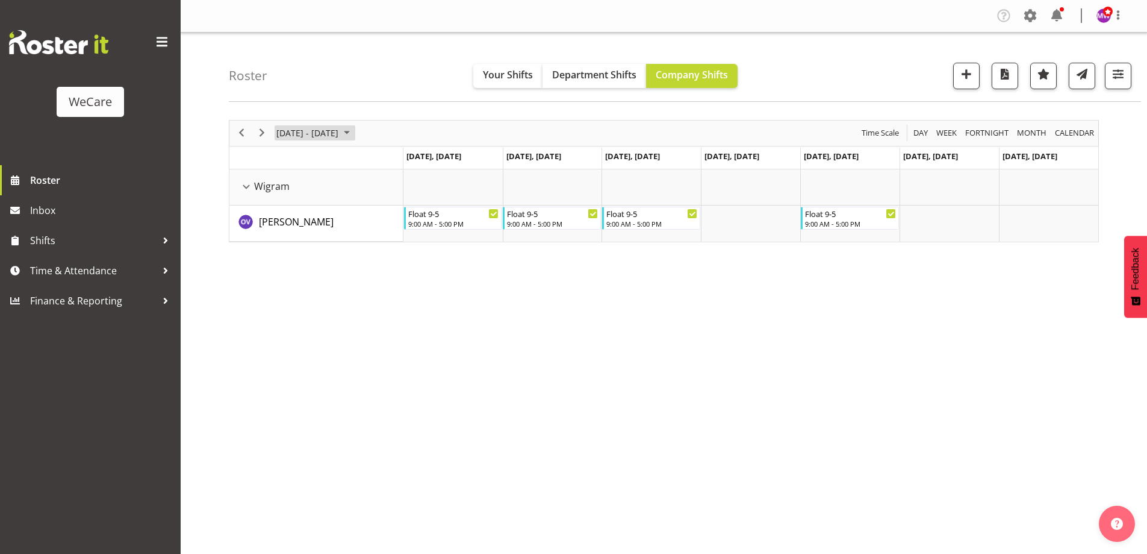
click at [284, 131] on span "[DATE] - [DATE]" at bounding box center [307, 132] width 64 height 15
click at [291, 220] on span "8" at bounding box center [289, 225] width 18 height 18
drag, startPoint x: 497, startPoint y: 457, endPoint x: 508, endPoint y: 426, distance: 32.4
click at [499, 454] on div "[DATE] - [DATE] [DATE] Day Week Fortnight Month calendar Month Agenda Time Scal…" at bounding box center [688, 352] width 918 height 482
click at [322, 128] on span "[DATE] - [DATE]" at bounding box center [307, 132] width 64 height 15
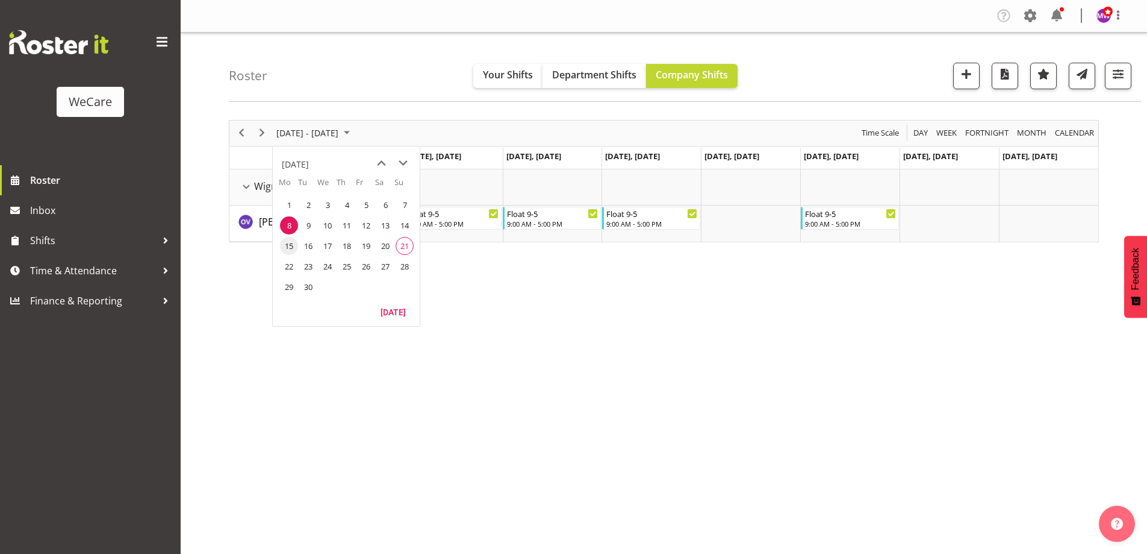
click at [293, 245] on span "15" at bounding box center [289, 246] width 18 height 18
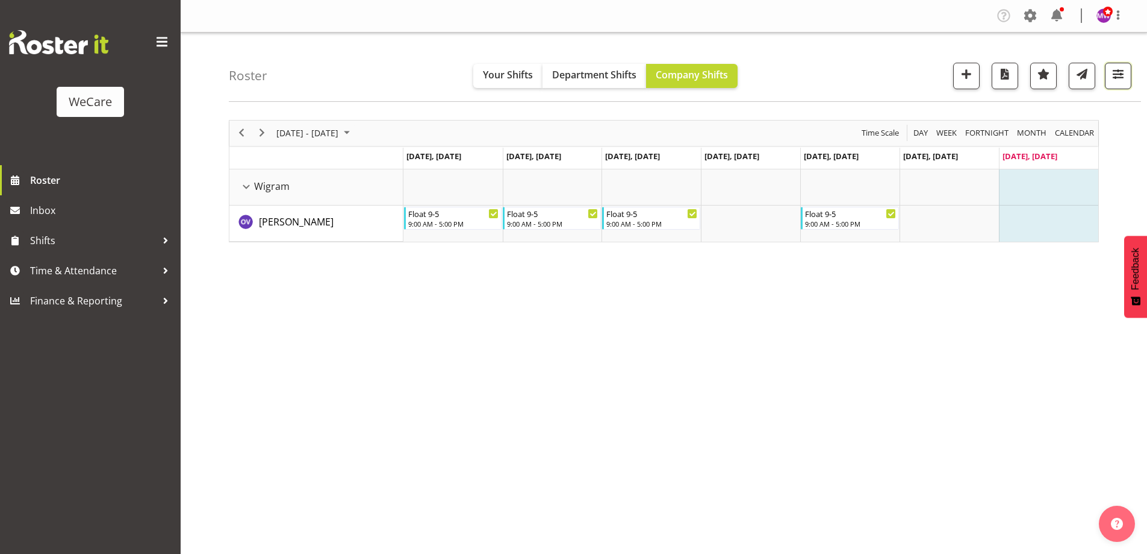
click at [1118, 73] on span "button" at bounding box center [1119, 74] width 16 height 16
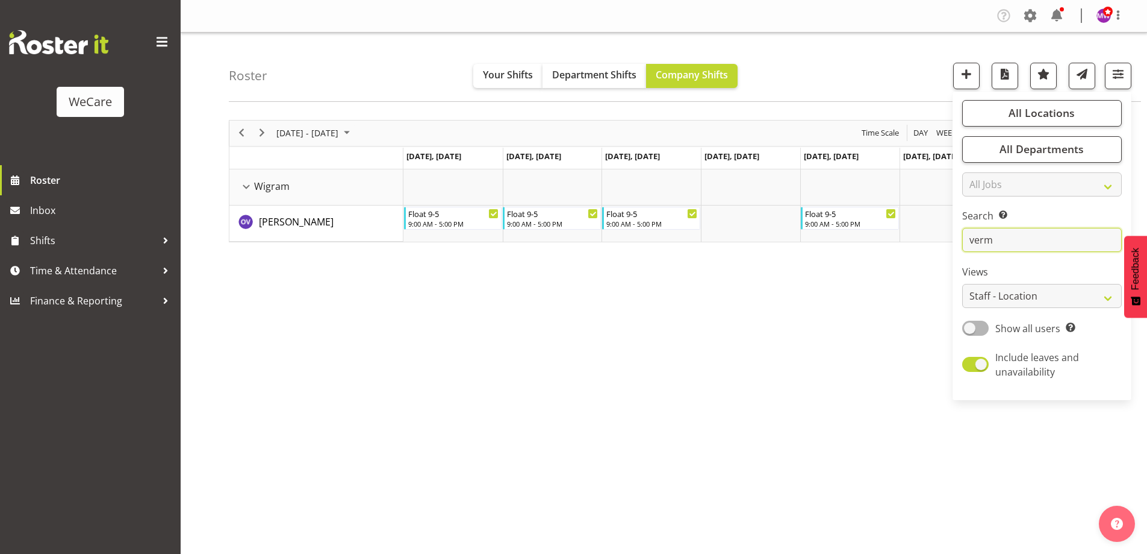
click at [1035, 249] on input "verm" at bounding box center [1042, 240] width 160 height 24
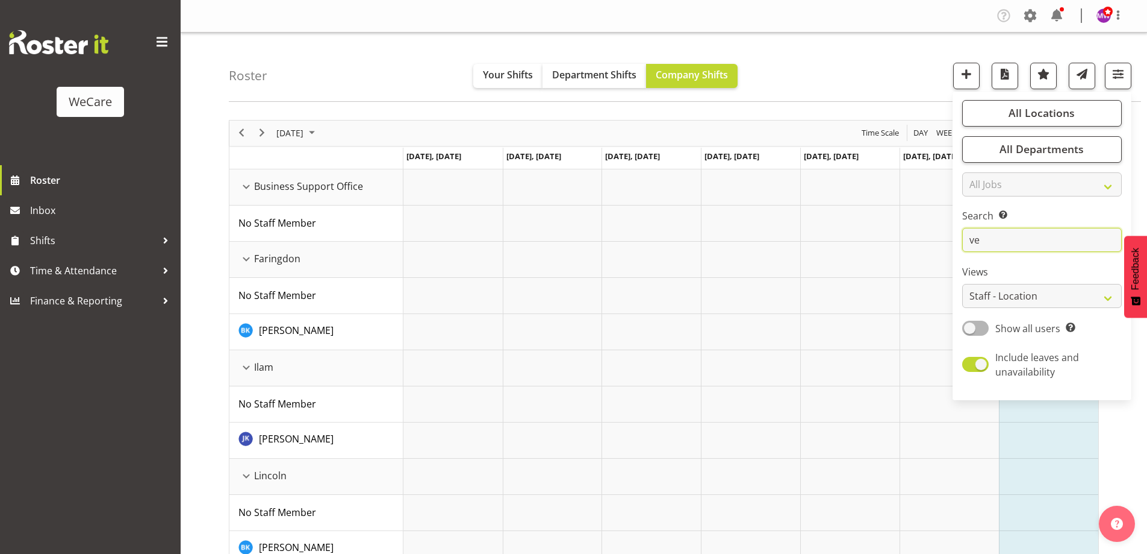
type input "v"
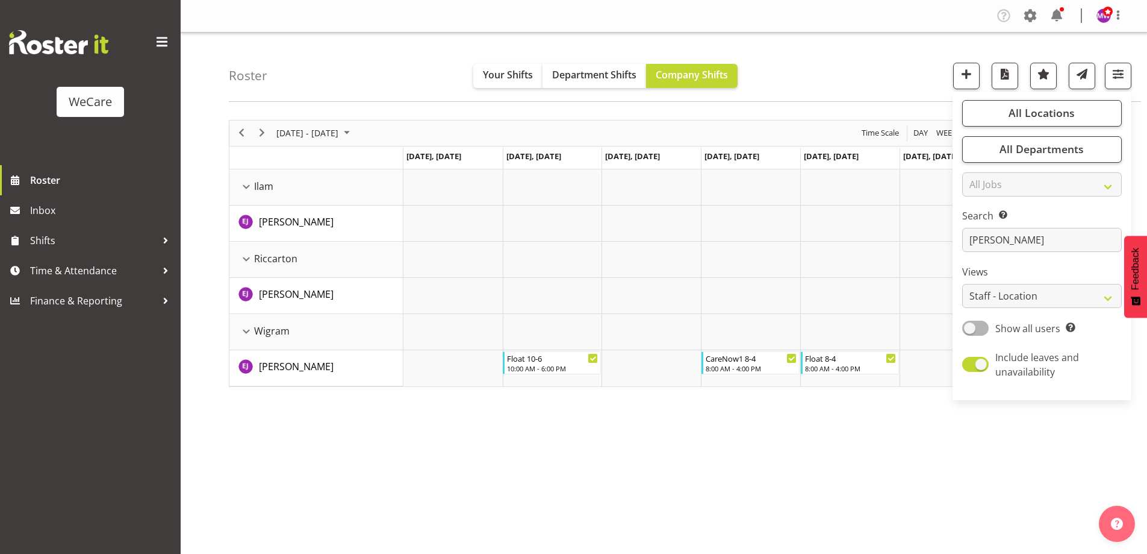
click at [776, 498] on div "[DATE] - [DATE] [DATE] Day Week Fortnight Month calendar Month Agenda Time Scal…" at bounding box center [688, 352] width 918 height 482
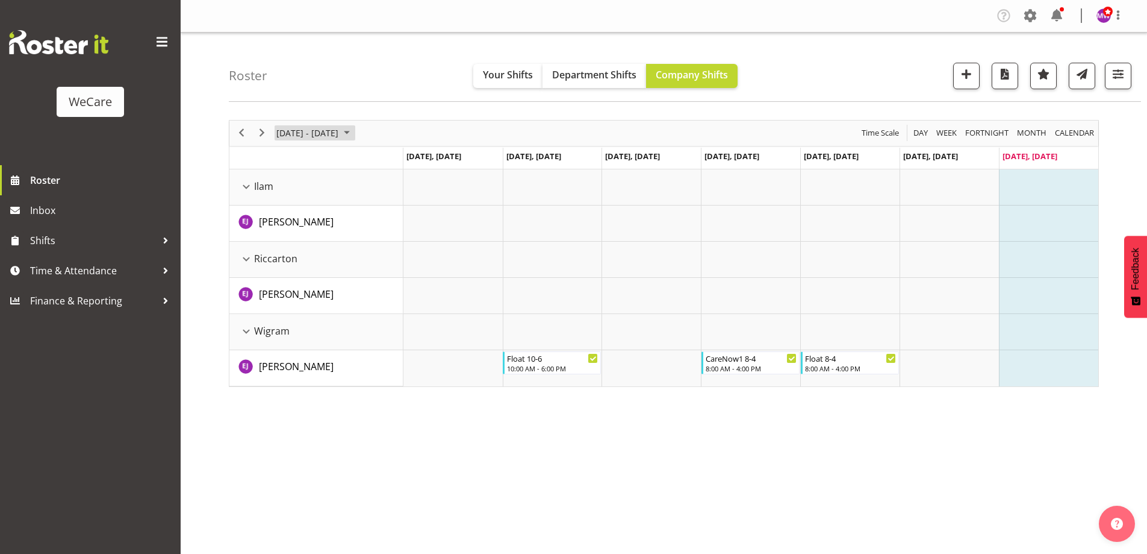
click at [334, 132] on span "[DATE] - [DATE]" at bounding box center [307, 132] width 64 height 15
click at [290, 224] on span "8" at bounding box center [289, 225] width 18 height 18
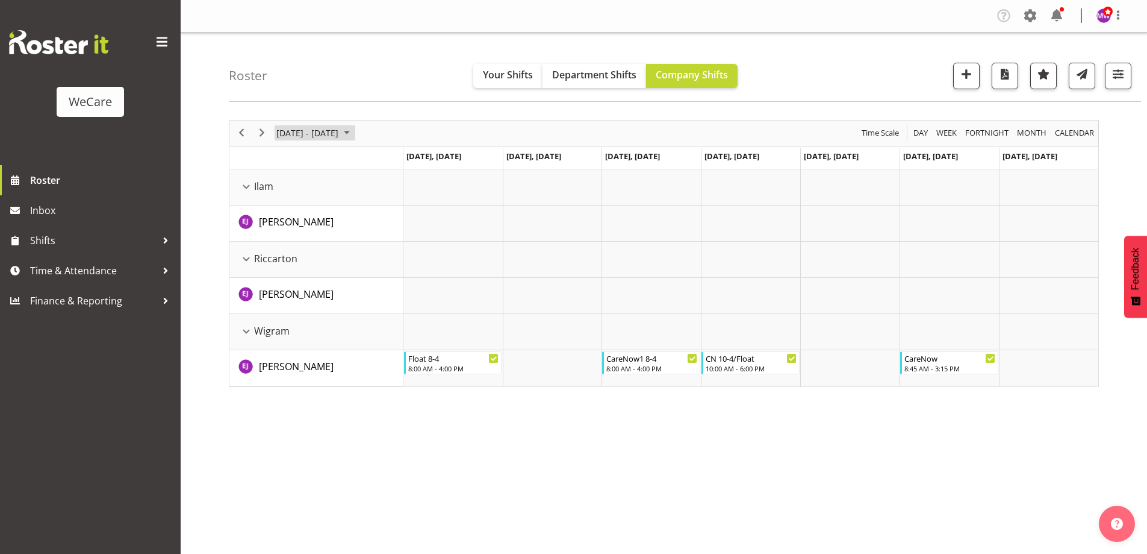
click at [340, 128] on span "[DATE] - [DATE]" at bounding box center [307, 132] width 64 height 15
click at [287, 248] on span "15" at bounding box center [289, 246] width 18 height 18
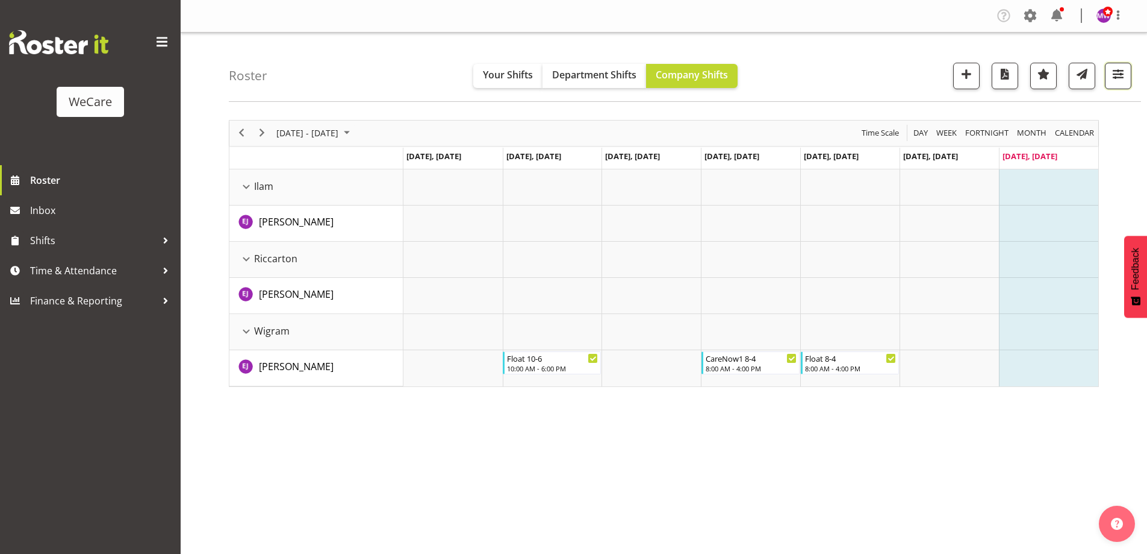
drag, startPoint x: 1124, startPoint y: 68, endPoint x: 1111, endPoint y: 110, distance: 43.6
click at [1123, 68] on span "button" at bounding box center [1119, 74] width 16 height 16
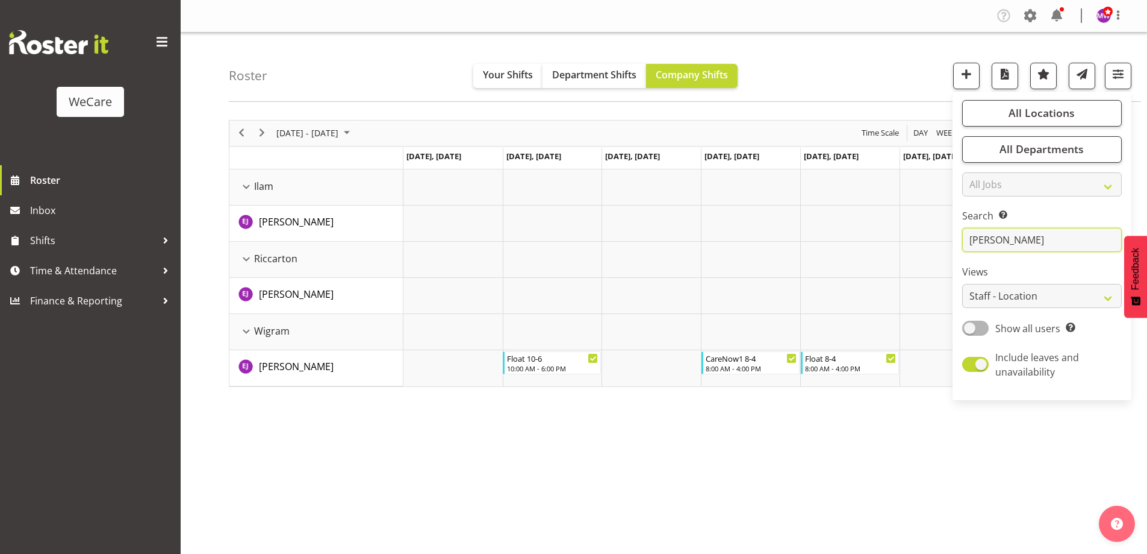
click at [1053, 239] on input "[PERSON_NAME]" at bounding box center [1042, 240] width 160 height 24
type input "e"
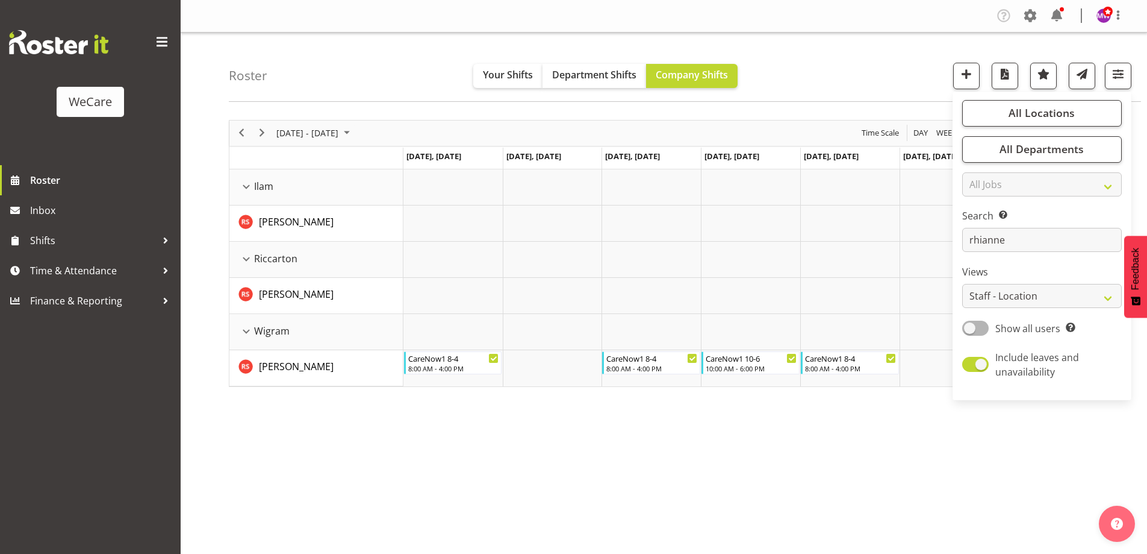
click at [572, 503] on div "[DATE] - [DATE] [DATE] Day Week Fortnight Month calendar Month Agenda Time Scal…" at bounding box center [688, 352] width 918 height 482
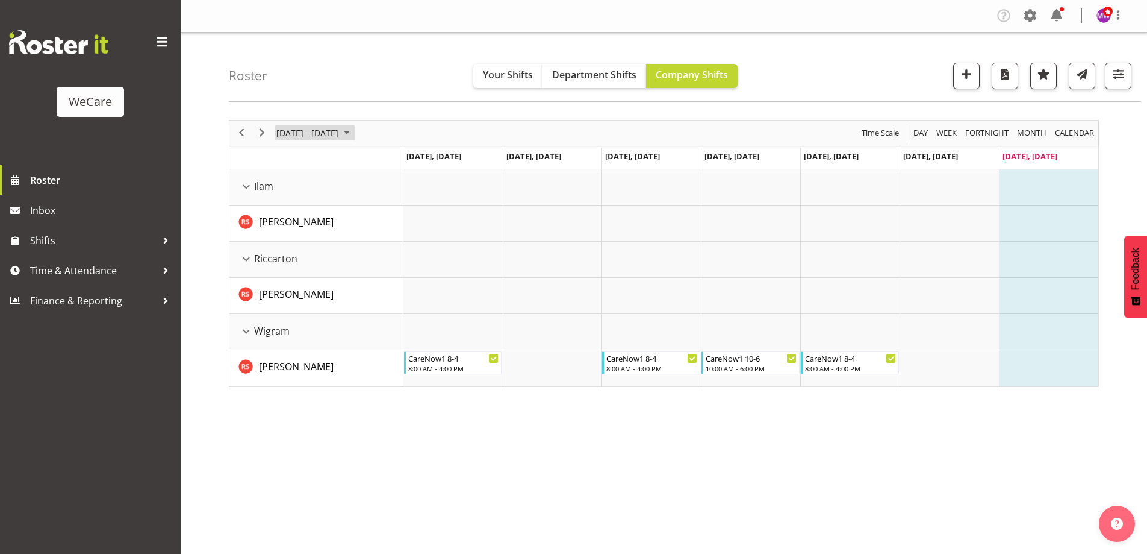
click at [340, 131] on span "[DATE] - [DATE]" at bounding box center [307, 132] width 64 height 15
click at [291, 225] on span "8" at bounding box center [289, 225] width 18 height 18
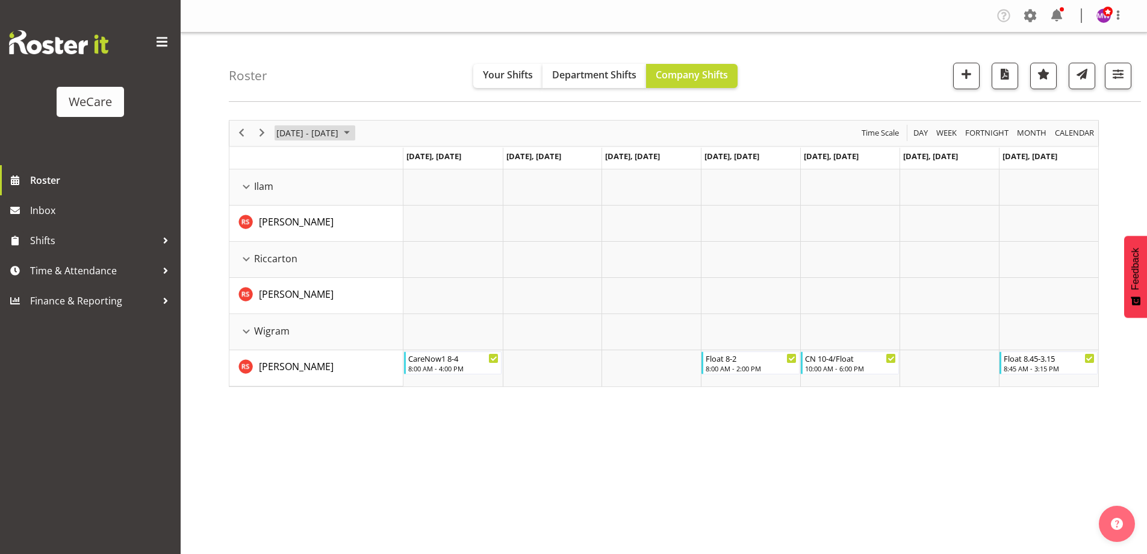
click at [336, 129] on span "[DATE] - [DATE]" at bounding box center [307, 132] width 64 height 15
click at [292, 245] on span "15" at bounding box center [289, 246] width 18 height 18
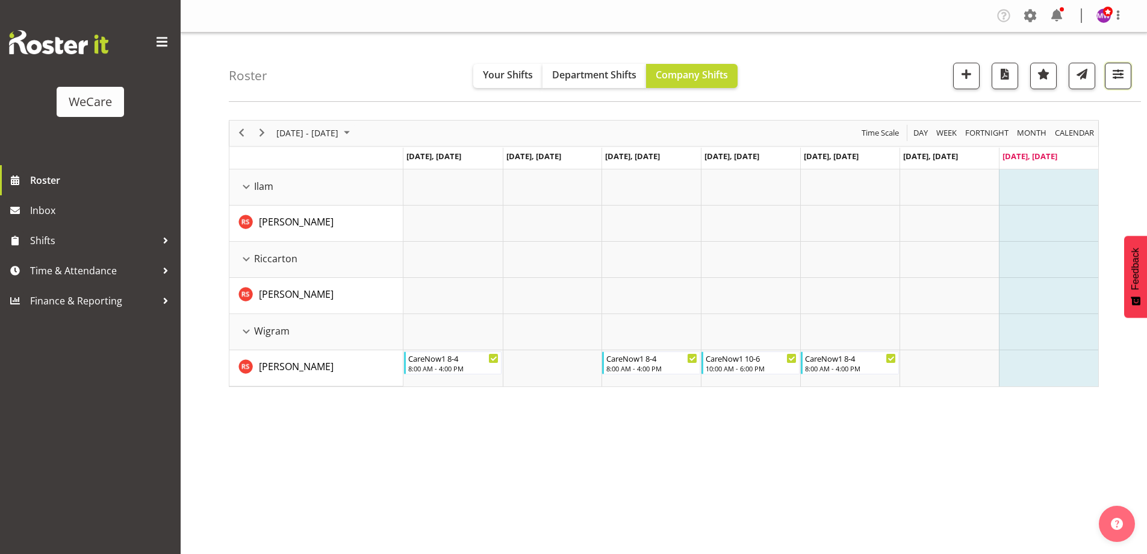
click at [1121, 80] on span "button" at bounding box center [1119, 74] width 16 height 16
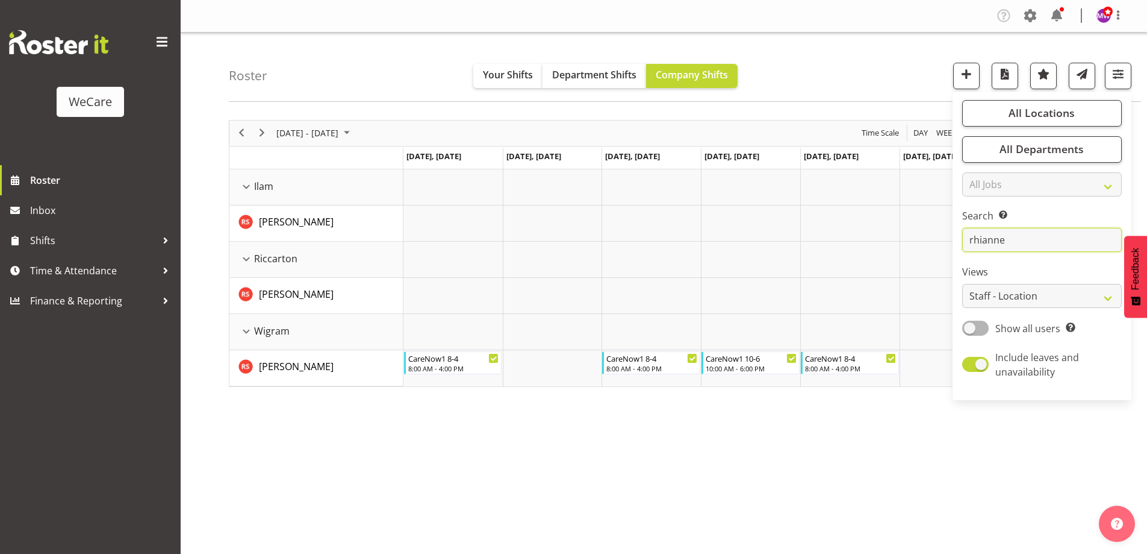
click at [1033, 237] on input "rhianne" at bounding box center [1042, 240] width 160 height 24
type input "r"
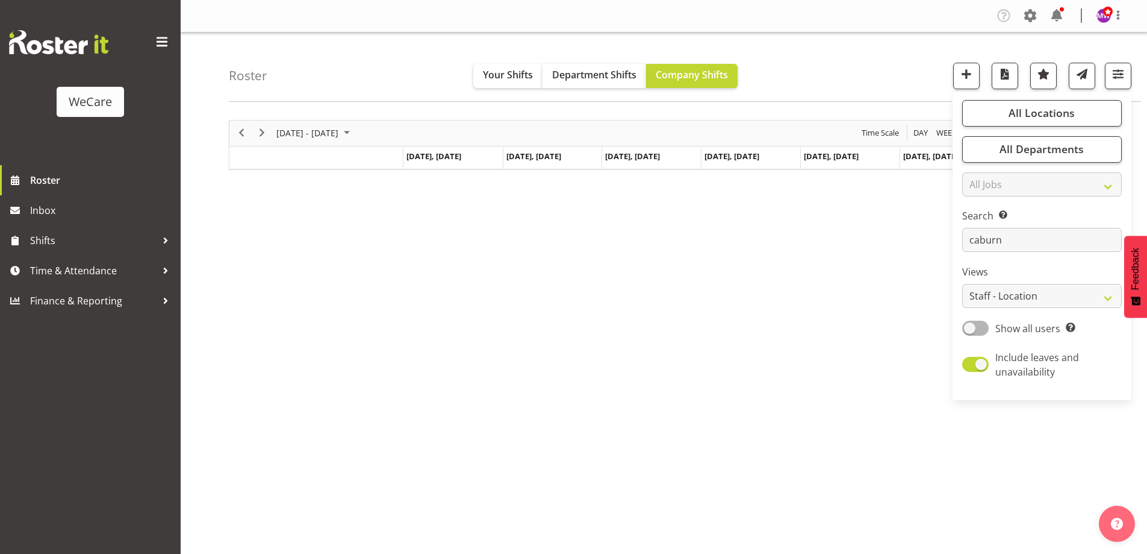
click at [783, 266] on div "[DATE] - [DATE] [DATE] Day Week Fortnight Month calendar Month Agenda Time Scal…" at bounding box center [688, 352] width 918 height 482
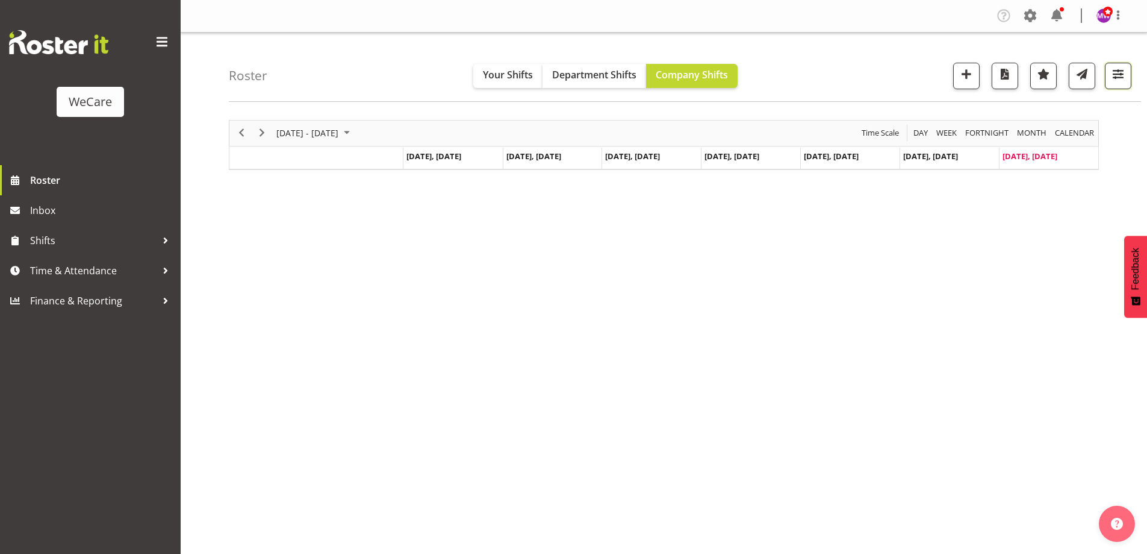
click at [1114, 66] on span "button" at bounding box center [1119, 74] width 16 height 16
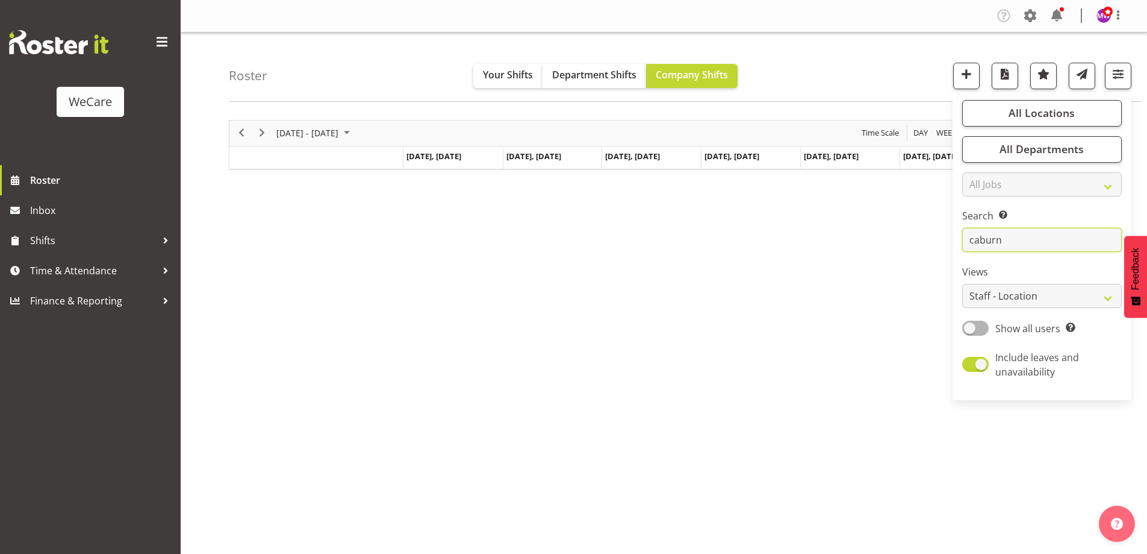
click at [978, 239] on input "caburn" at bounding box center [1042, 240] width 160 height 24
click at [981, 241] on input "caburn" at bounding box center [1042, 240] width 160 height 24
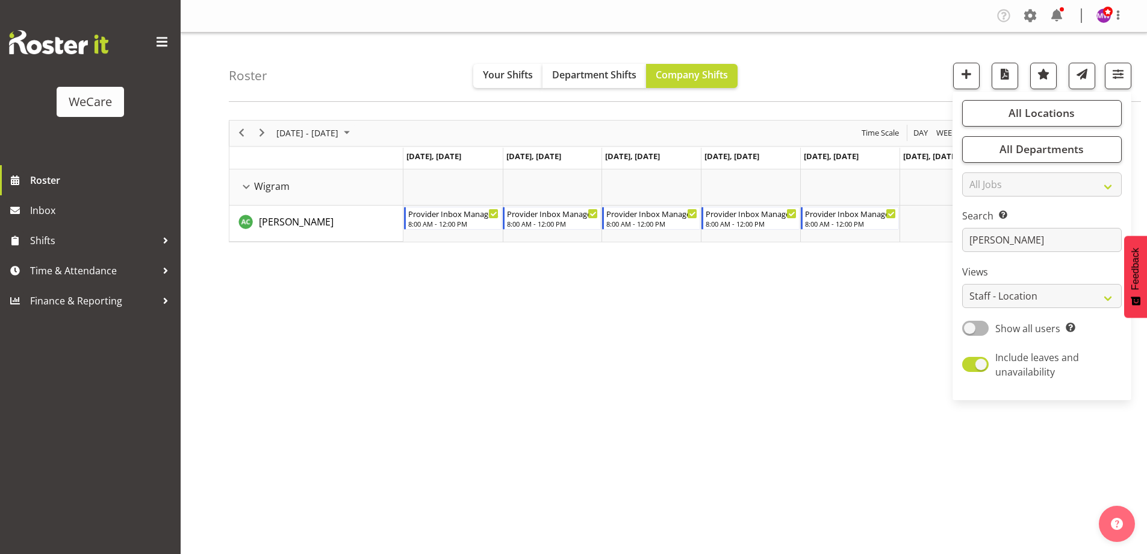
click at [742, 340] on div "[DATE] - [DATE] [DATE] Day Week Fortnight Month calendar Month Agenda Time Scal…" at bounding box center [688, 352] width 918 height 482
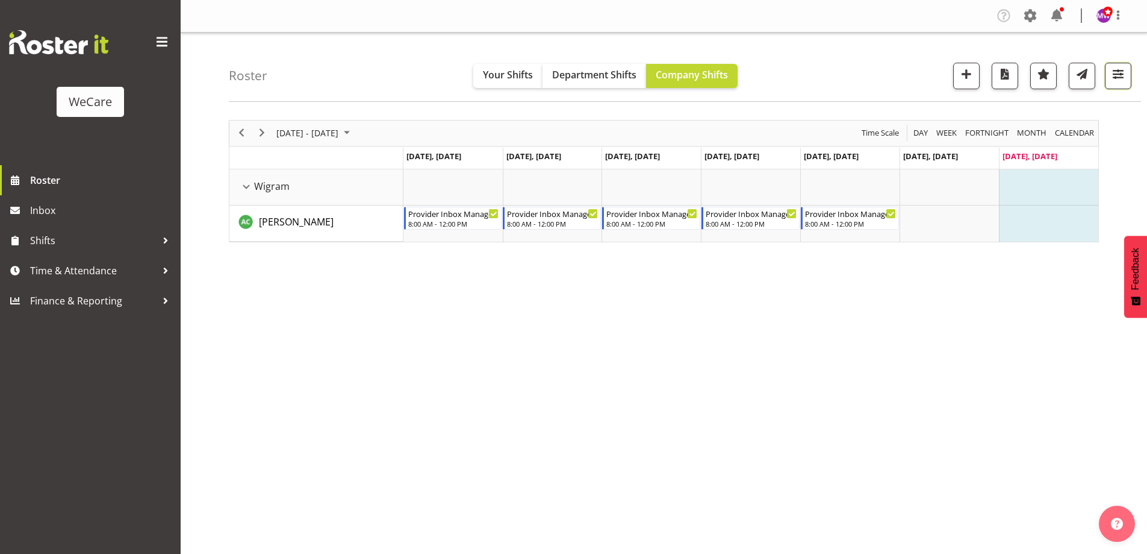
click at [1115, 71] on span "button" at bounding box center [1119, 74] width 16 height 16
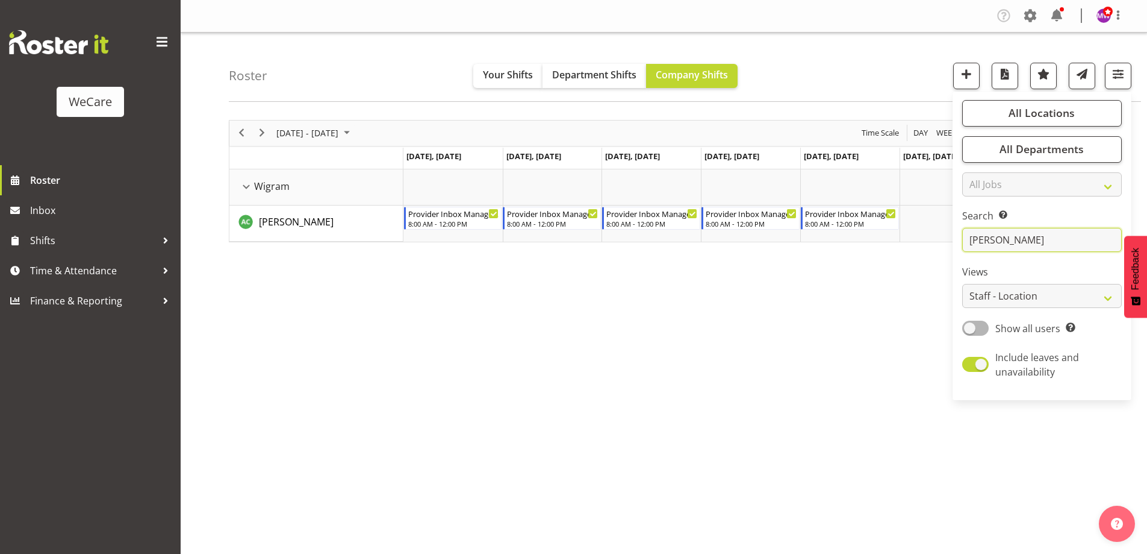
click at [1041, 240] on input "[PERSON_NAME]" at bounding box center [1042, 240] width 160 height 24
type input "c"
click at [766, 336] on div "[DATE] - [DATE] [DATE] Day Week Fortnight Month calendar Month Agenda Time Scal…" at bounding box center [688, 352] width 918 height 482
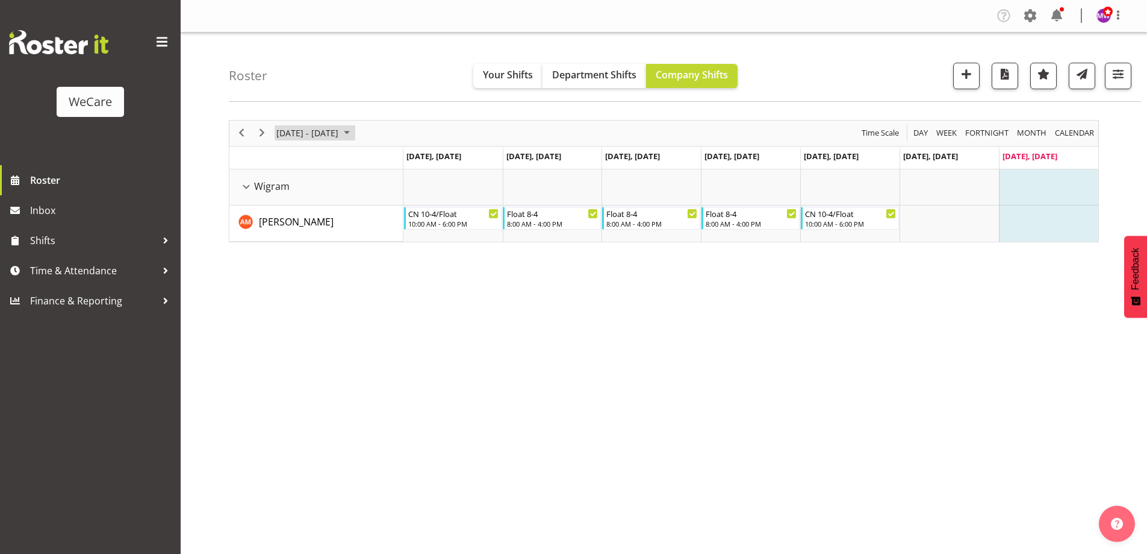
click at [340, 129] on span "[DATE] - [DATE]" at bounding box center [307, 132] width 64 height 15
click at [288, 223] on span "8" at bounding box center [289, 225] width 18 height 18
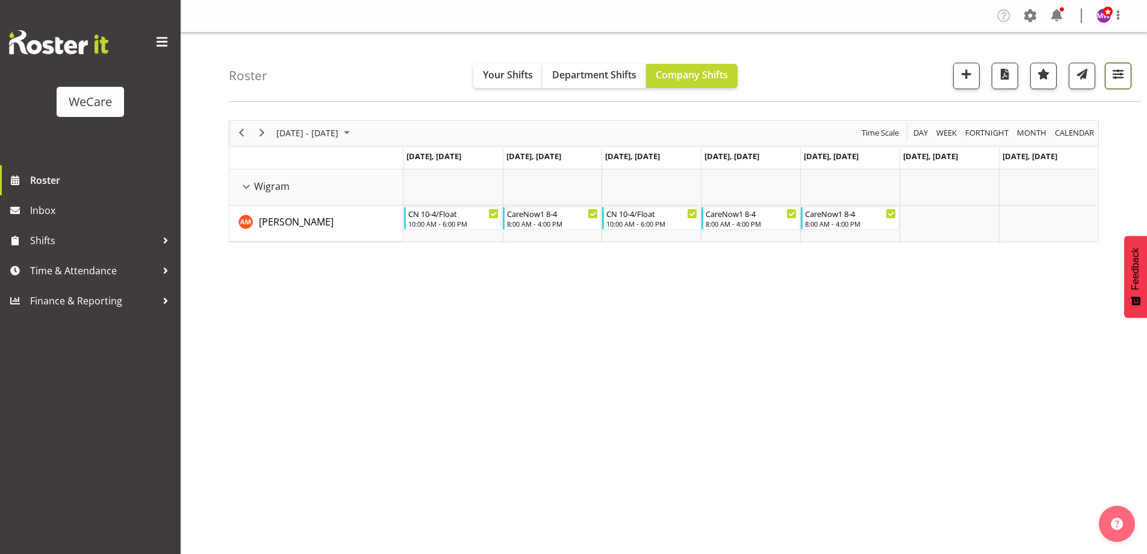
drag, startPoint x: 1127, startPoint y: 72, endPoint x: 1120, endPoint y: 77, distance: 8.6
click at [1127, 71] on button "button" at bounding box center [1118, 76] width 27 height 27
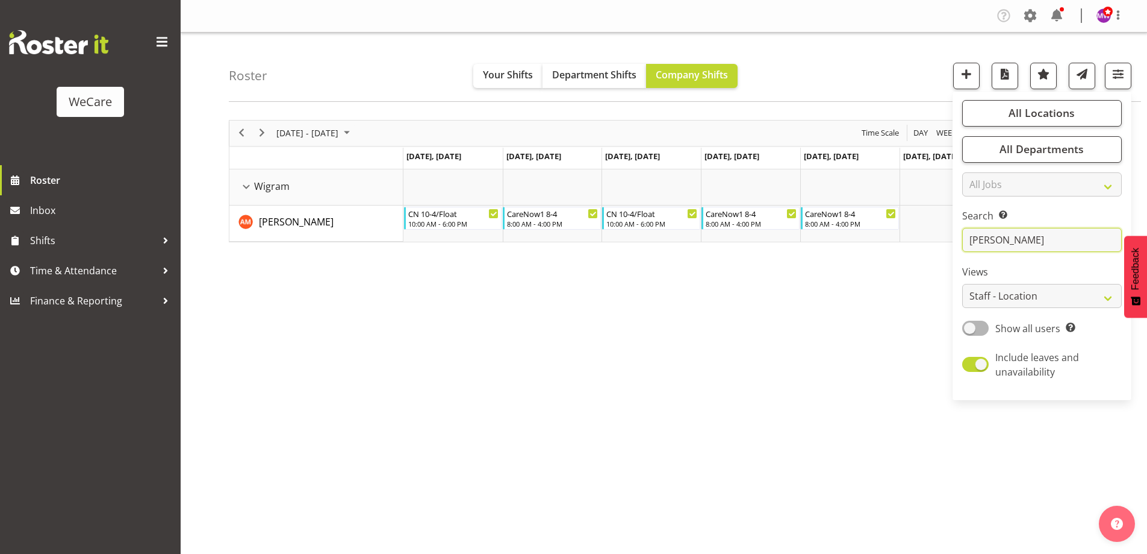
click at [1044, 239] on input "[PERSON_NAME]" at bounding box center [1042, 240] width 160 height 24
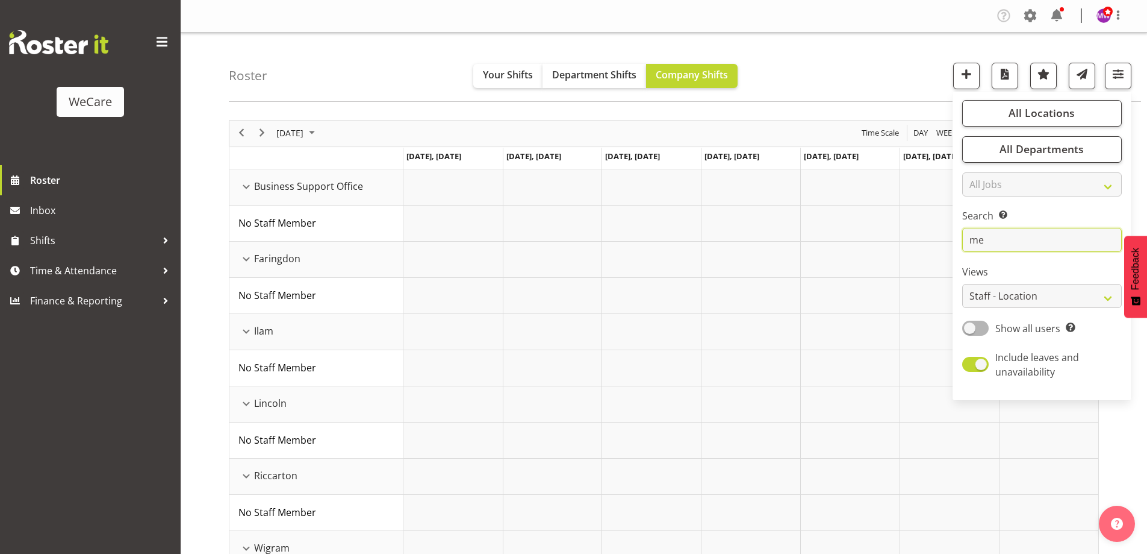
type input "m"
type input "c"
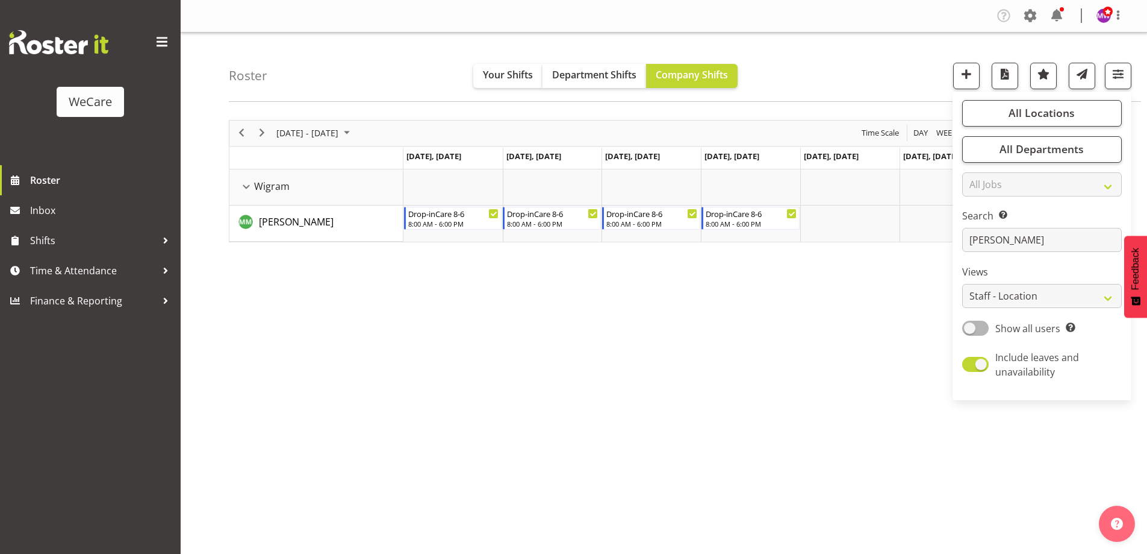
click at [653, 310] on div "[DATE] - [DATE] [DATE] Day Week Fortnight Month calendar Month Agenda Time Scal…" at bounding box center [688, 352] width 918 height 482
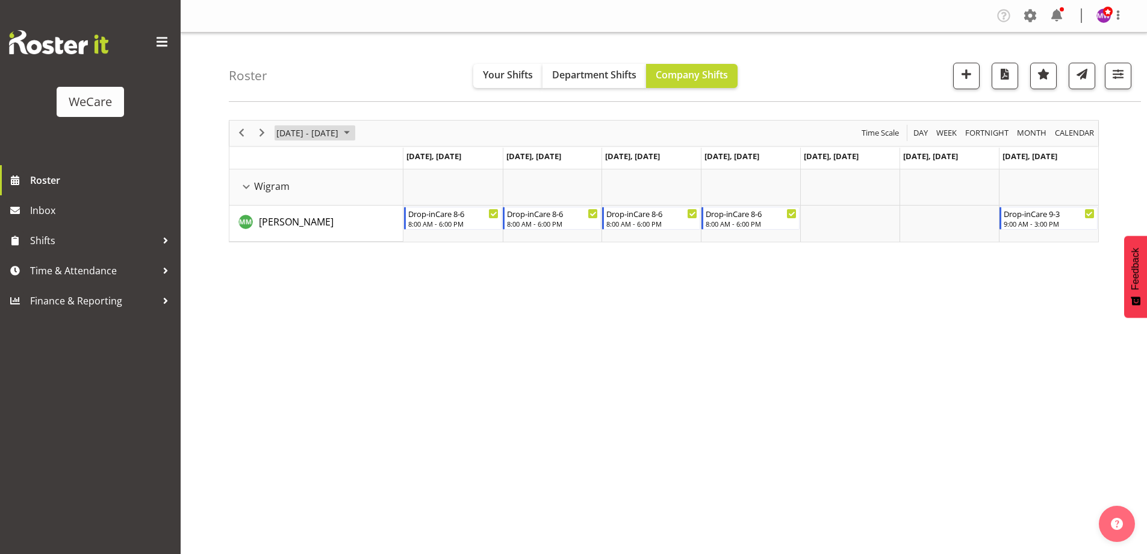
click at [334, 134] on span "[DATE] - [DATE]" at bounding box center [307, 132] width 64 height 15
click at [340, 128] on span "[DATE] - [DATE]" at bounding box center [307, 132] width 64 height 15
click at [287, 251] on span "15" at bounding box center [289, 246] width 18 height 18
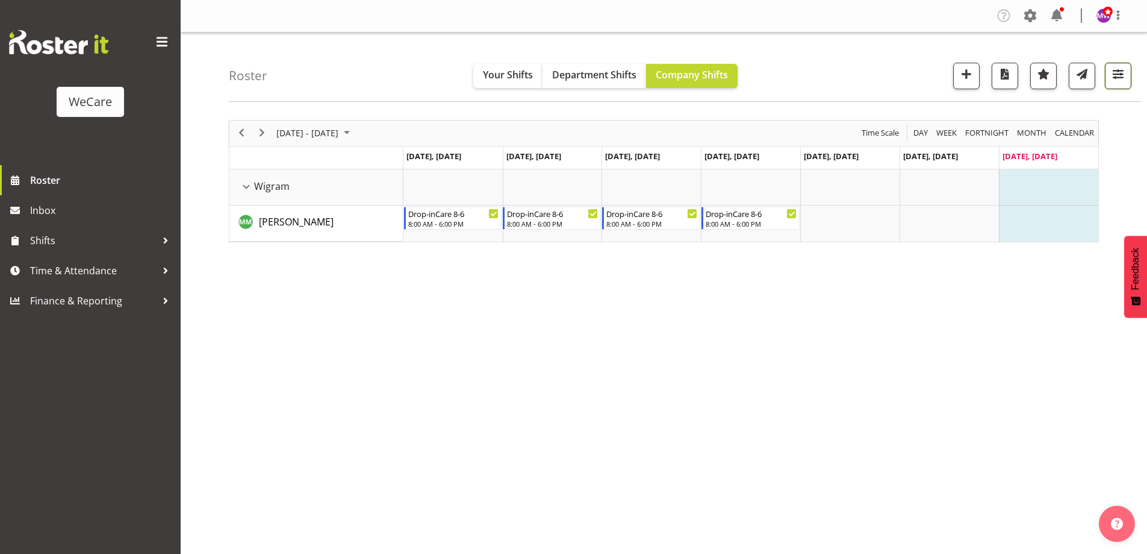
click at [1130, 72] on button "button" at bounding box center [1118, 76] width 27 height 27
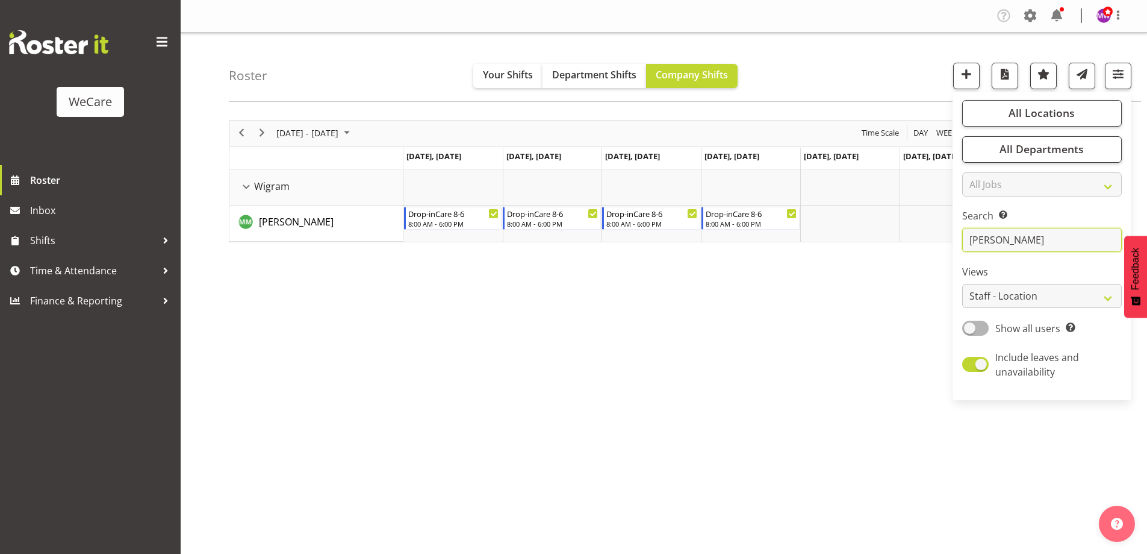
click at [1020, 236] on input "[PERSON_NAME]" at bounding box center [1042, 240] width 160 height 24
type input "m"
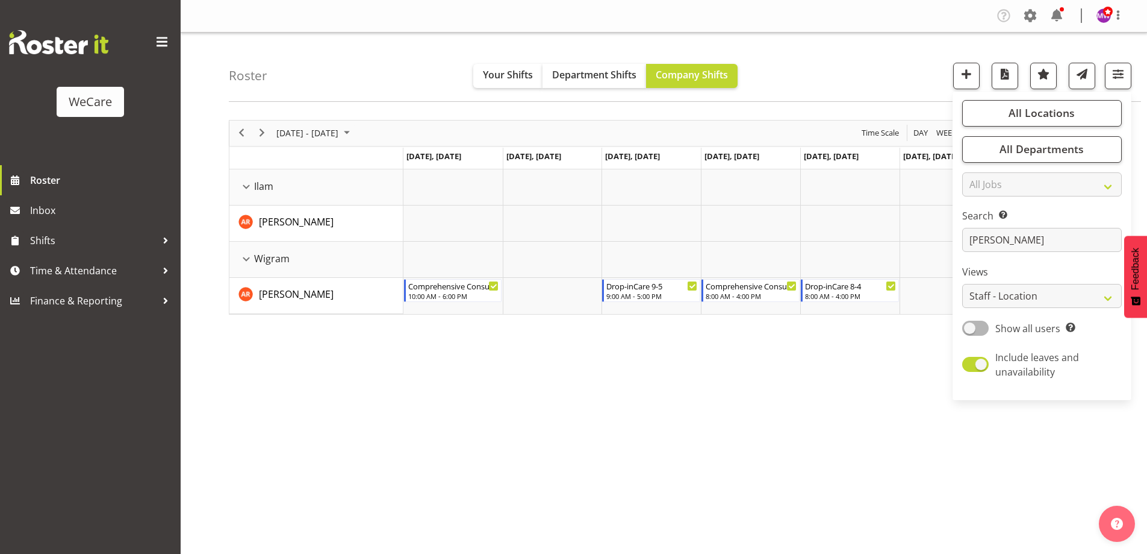
click at [738, 422] on div "[DATE] - [DATE] [DATE] Day Week Fortnight Month calendar Month Agenda Time Scal…" at bounding box center [688, 352] width 918 height 482
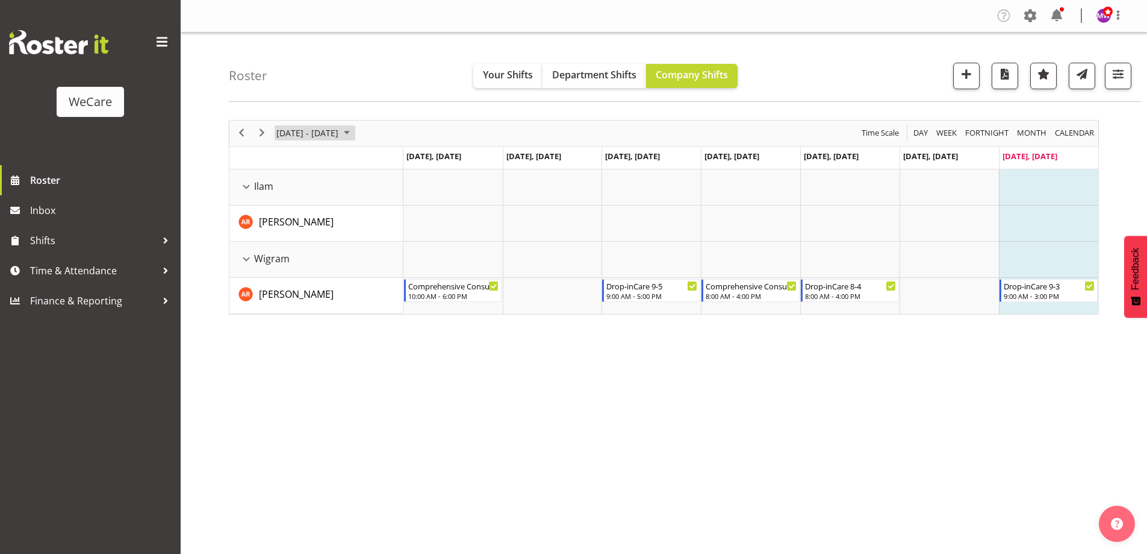
click at [313, 135] on span "[DATE] - [DATE]" at bounding box center [307, 132] width 64 height 15
click at [295, 226] on span "8" at bounding box center [289, 225] width 18 height 18
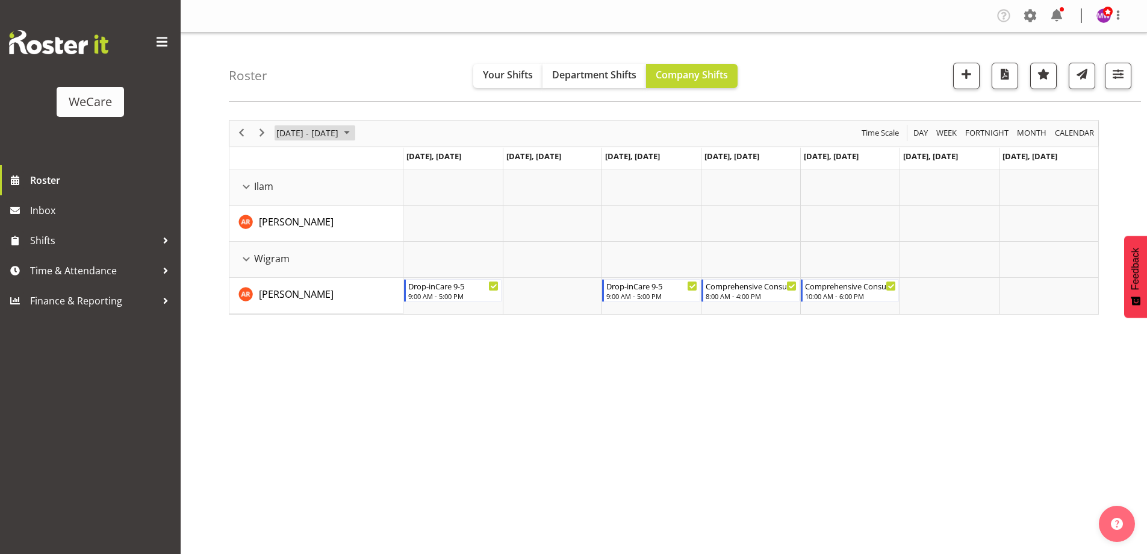
click at [320, 135] on span "[DATE] - [DATE]" at bounding box center [307, 132] width 64 height 15
click at [290, 243] on span "15" at bounding box center [289, 246] width 18 height 18
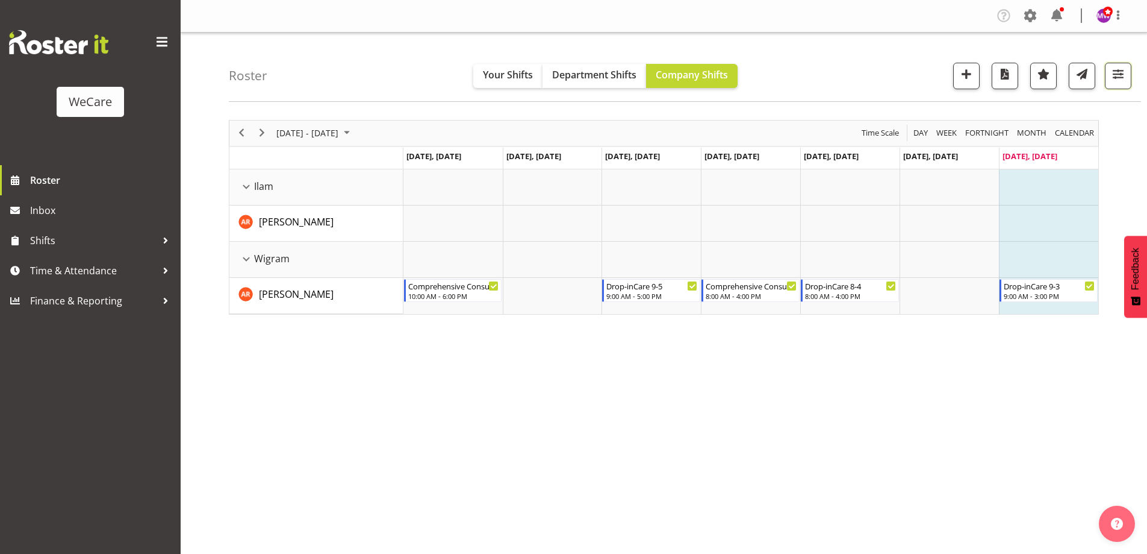
drag, startPoint x: 1115, startPoint y: 73, endPoint x: 1102, endPoint y: 93, distance: 24.1
click at [1115, 72] on span "button" at bounding box center [1119, 74] width 16 height 16
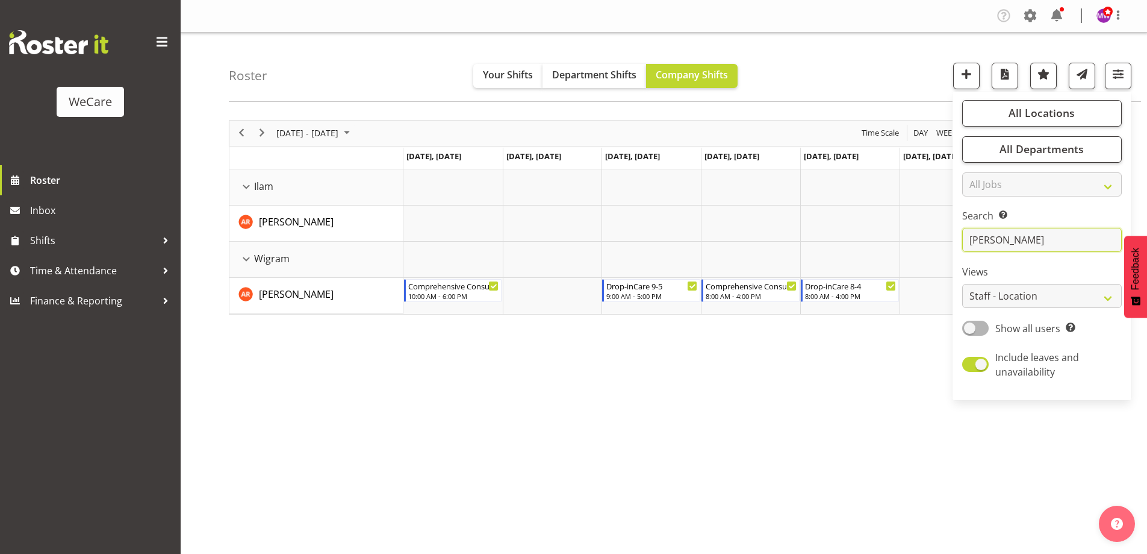
click at [1024, 249] on input "[PERSON_NAME]" at bounding box center [1042, 240] width 160 height 24
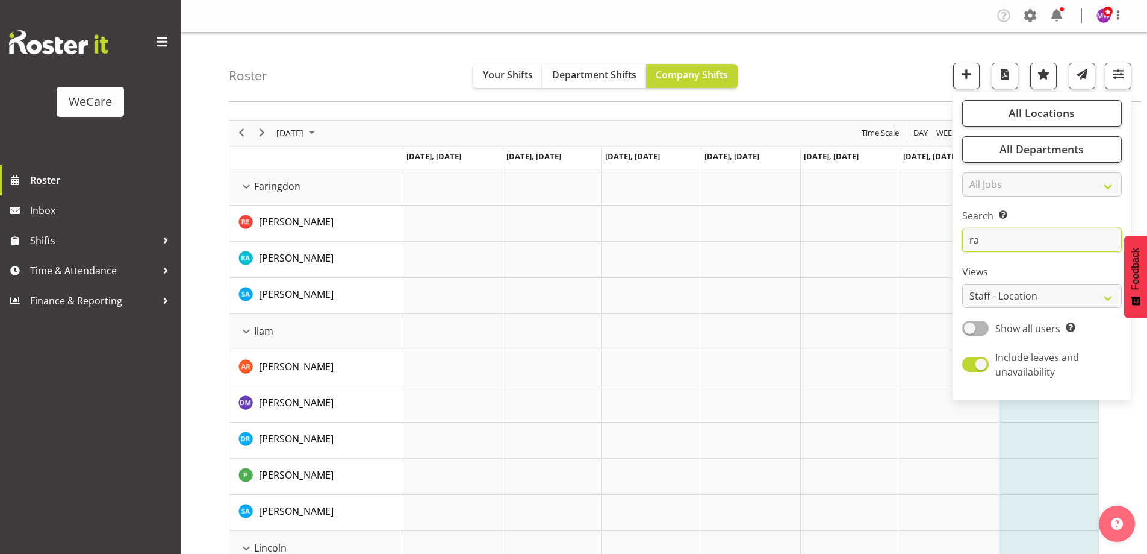
type input "r"
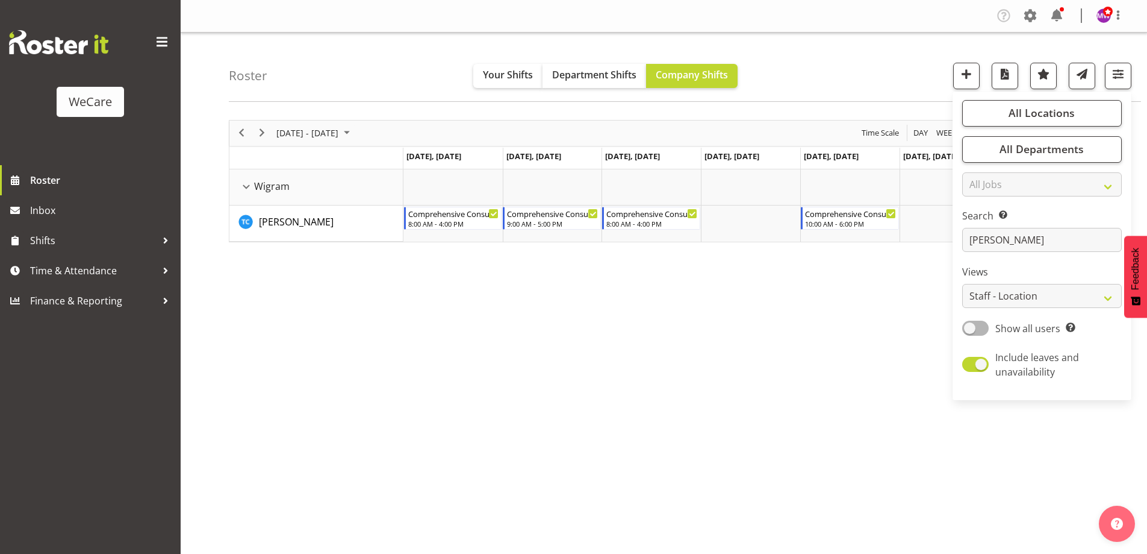
click at [484, 339] on div "[DATE] - [DATE] [DATE] Day Week Fortnight Month calendar Month Agenda Time Scal…" at bounding box center [688, 352] width 918 height 482
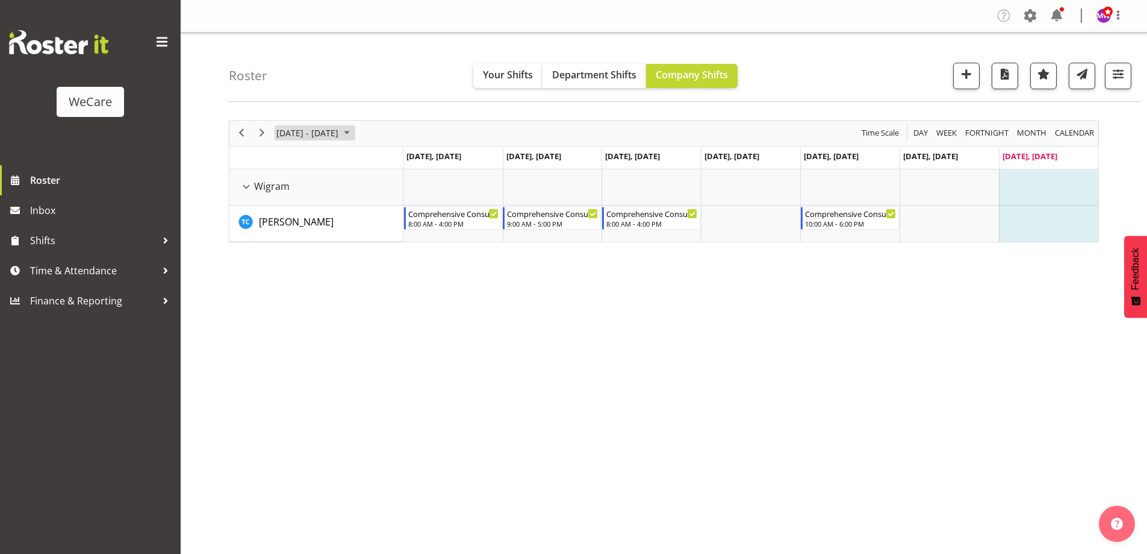
click at [322, 130] on span "[DATE] - [DATE]" at bounding box center [307, 132] width 64 height 15
click at [287, 222] on span "8" at bounding box center [289, 225] width 18 height 18
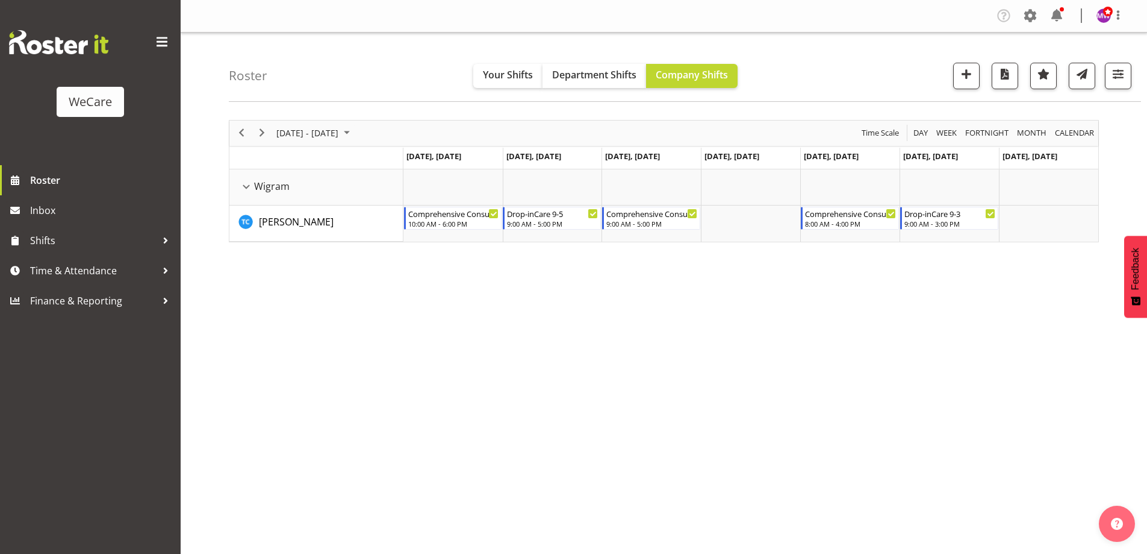
click at [716, 431] on div "[DATE] - [DATE] [DATE] Day Week Fortnight Month calendar Month Agenda Time Scal…" at bounding box center [688, 352] width 918 height 482
click at [340, 128] on span "[DATE] - [DATE]" at bounding box center [307, 132] width 64 height 15
click at [290, 245] on span "15" at bounding box center [289, 246] width 18 height 18
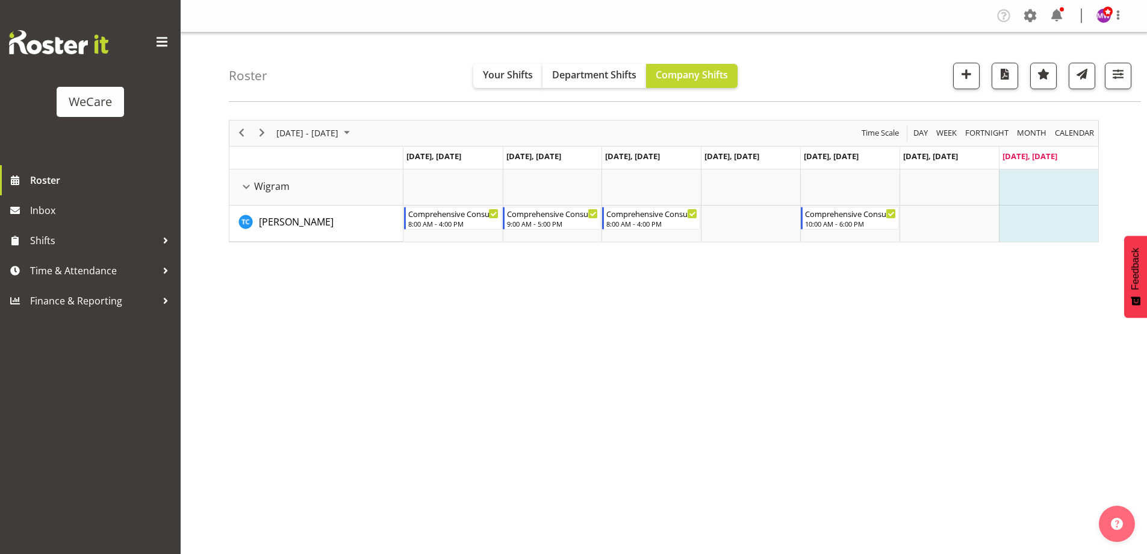
click at [608, 404] on div "[DATE] - [DATE] [DATE] Day Week Fortnight Month calendar Month Agenda Time Scal…" at bounding box center [688, 352] width 918 height 482
drag, startPoint x: 1109, startPoint y: 76, endPoint x: 1114, endPoint y: 98, distance: 22.2
click at [1110, 76] on button "button" at bounding box center [1118, 76] width 27 height 27
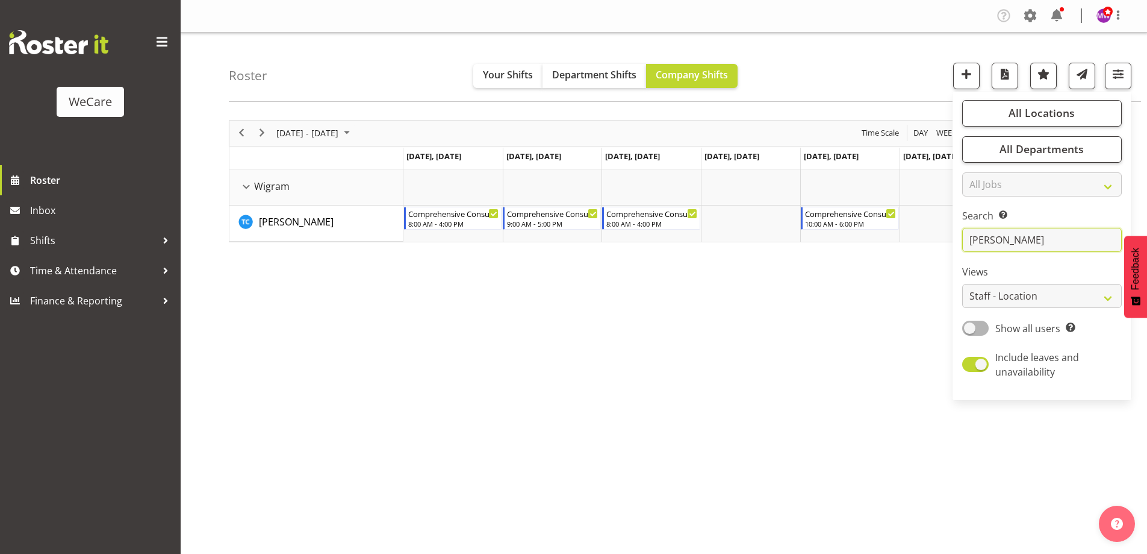
click at [1034, 251] on input "[PERSON_NAME]" at bounding box center [1042, 240] width 160 height 24
type input "c"
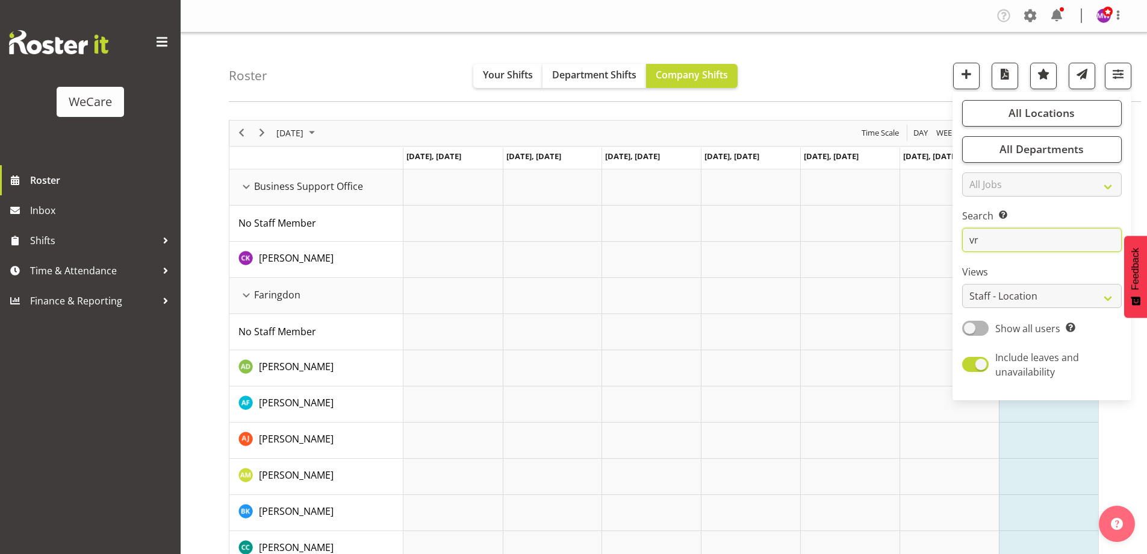
type input "v"
type input "[PERSON_NAME]"
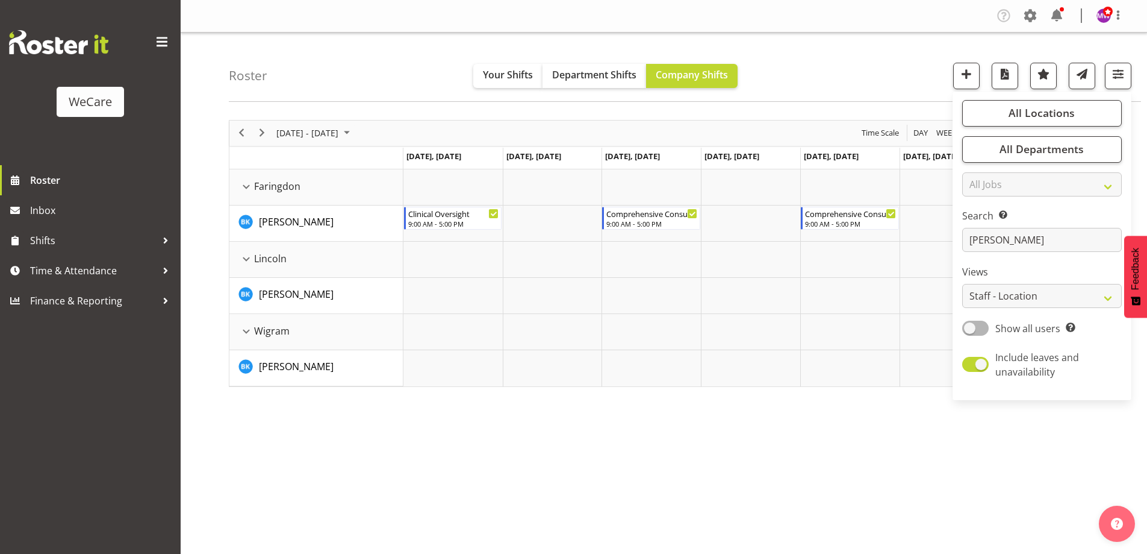
click at [831, 67] on div "Roster Your Shifts Department Shifts Company Shifts All Locations Clear Busines…" at bounding box center [685, 67] width 912 height 69
